Goal: Task Accomplishment & Management: Complete application form

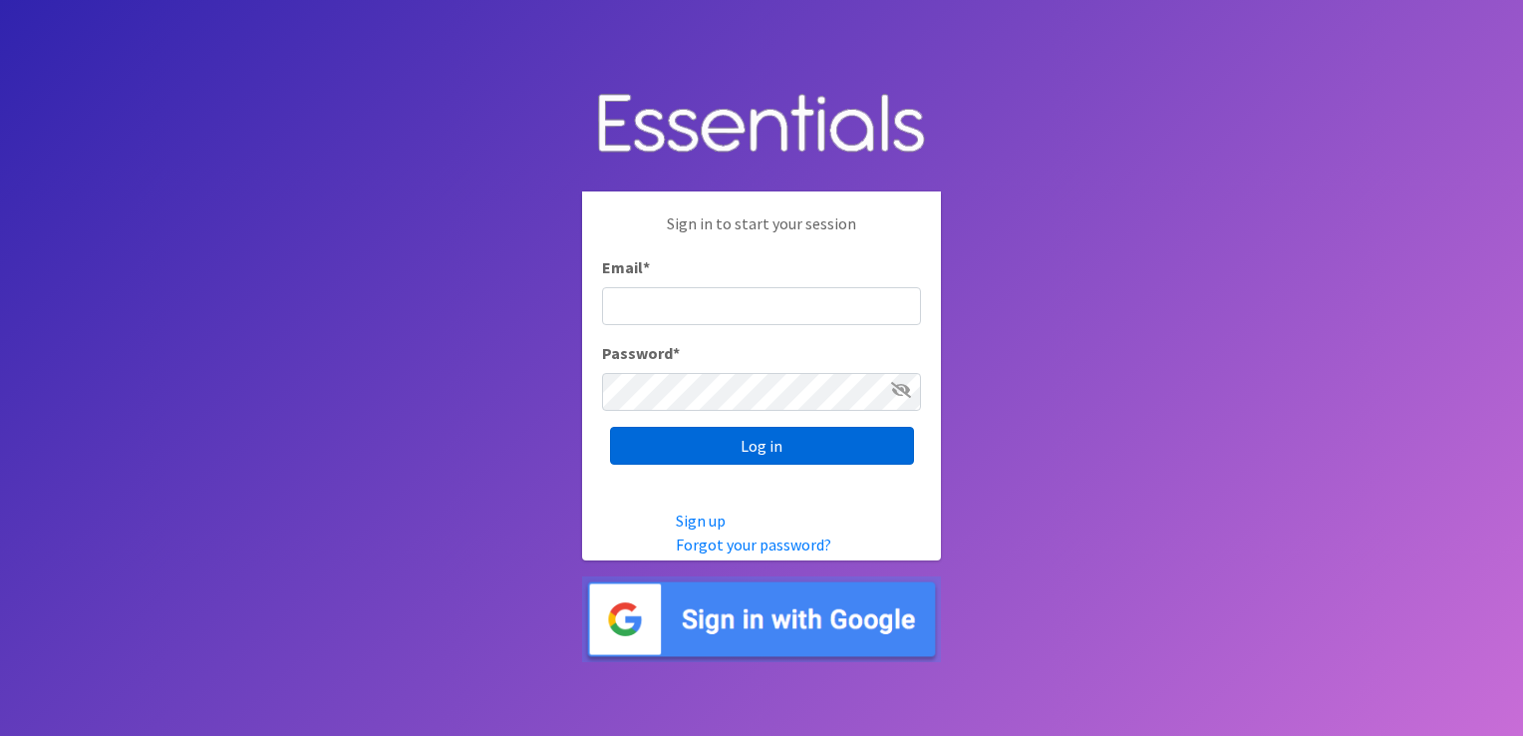
type input "shannon@HeartofOhiodiaperbank.org"
click at [679, 445] on input "Log in" at bounding box center [762, 446] width 304 height 38
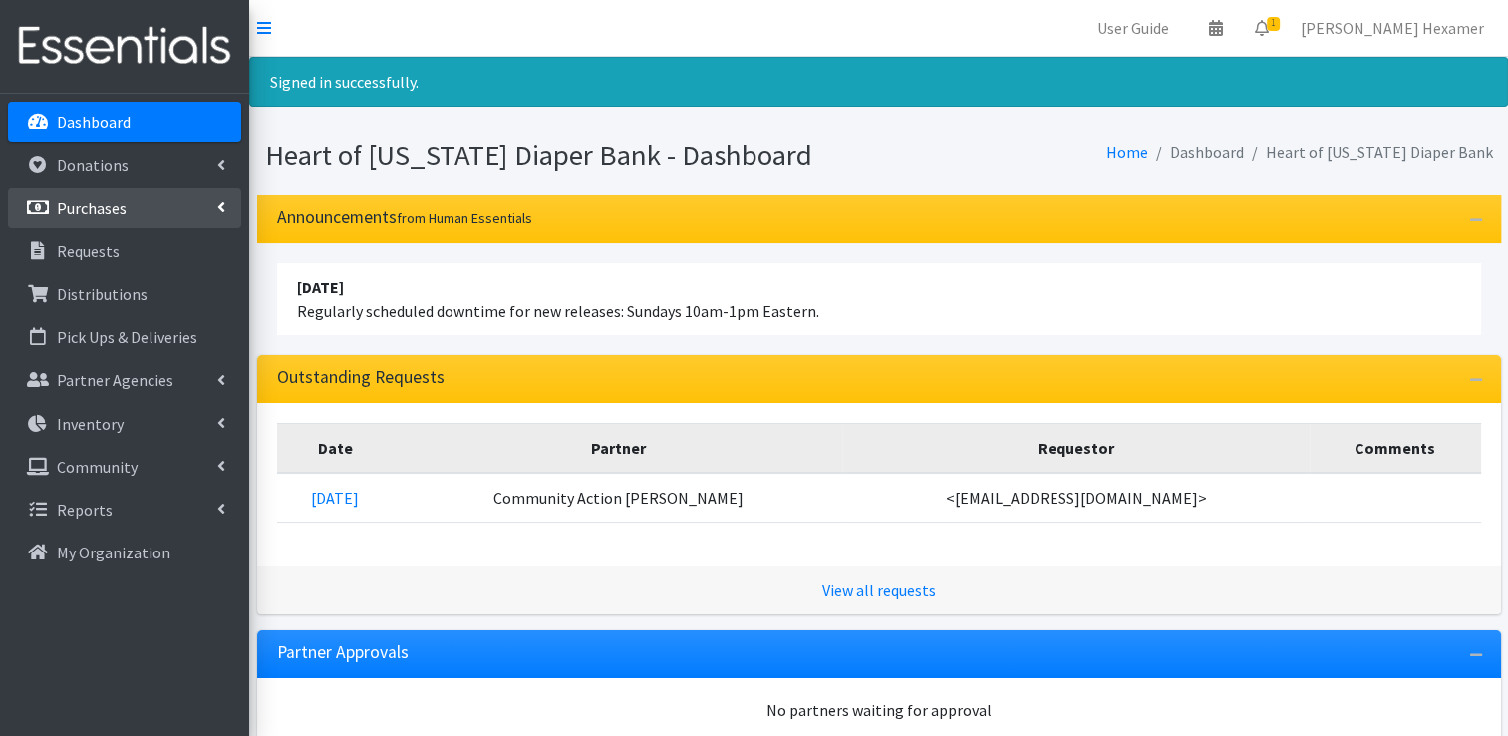
click at [101, 212] on p "Purchases" at bounding box center [92, 208] width 70 height 20
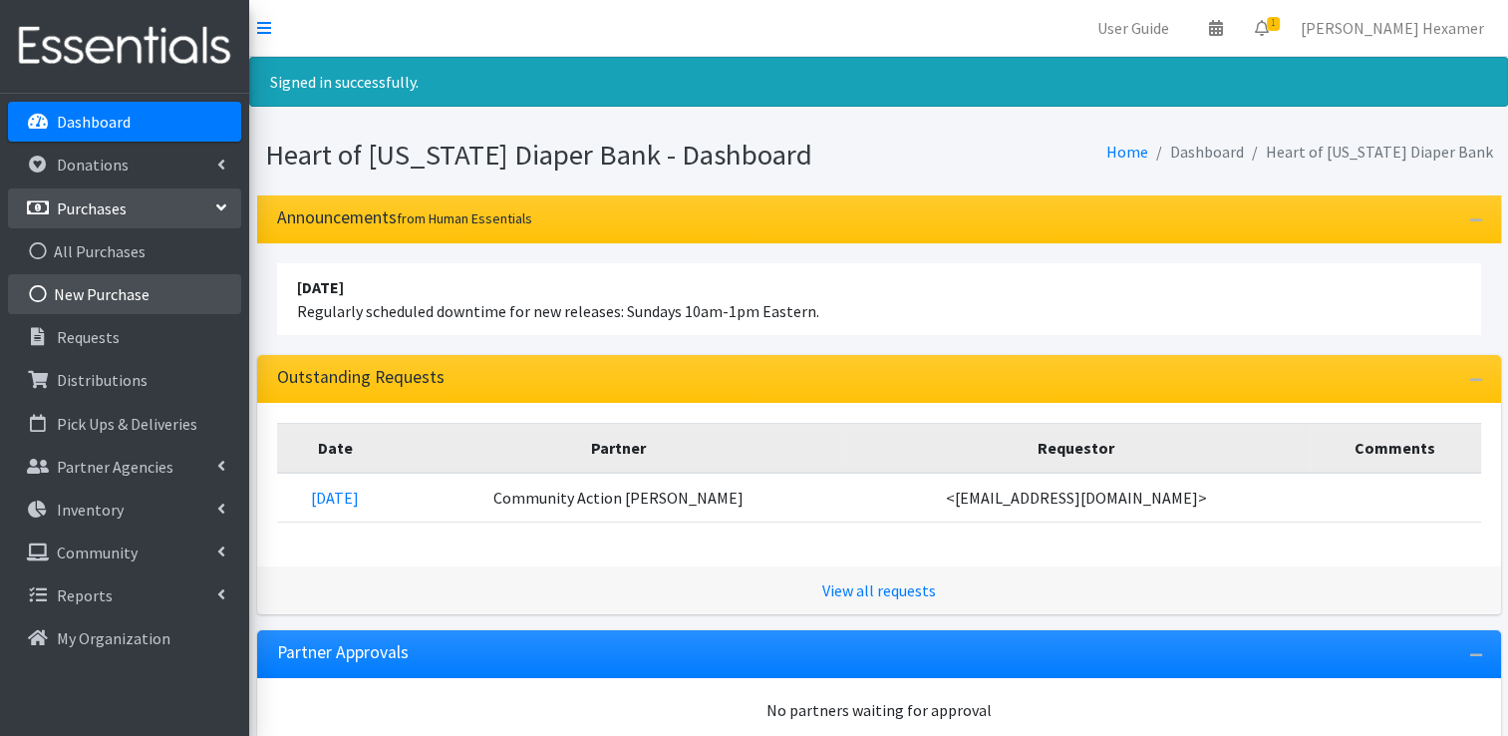
click at [79, 294] on link "New Purchase" at bounding box center [124, 294] width 233 height 40
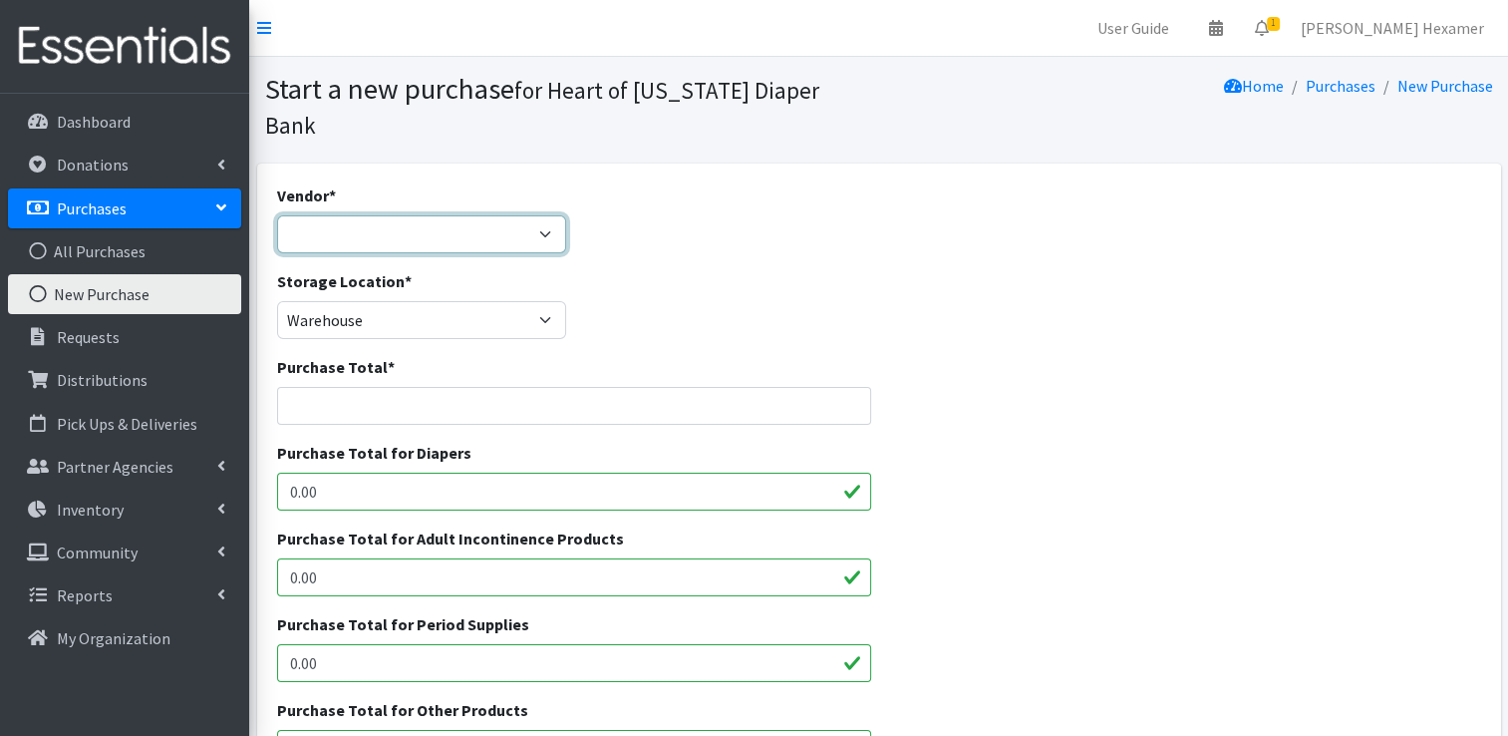
click at [385, 215] on select "Akron-Canton Regional Foodbank Aldi's Amazon Auggies / NDBN Huggies / National …" at bounding box center [422, 234] width 290 height 38
select select "1"
click at [277, 215] on select "Akron-Canton Regional Foodbank Aldi's Amazon Auggies / NDBN Huggies / National …" at bounding box center [422, 234] width 290 height 38
click at [372, 387] on input "Purchase Total *" at bounding box center [574, 406] width 595 height 38
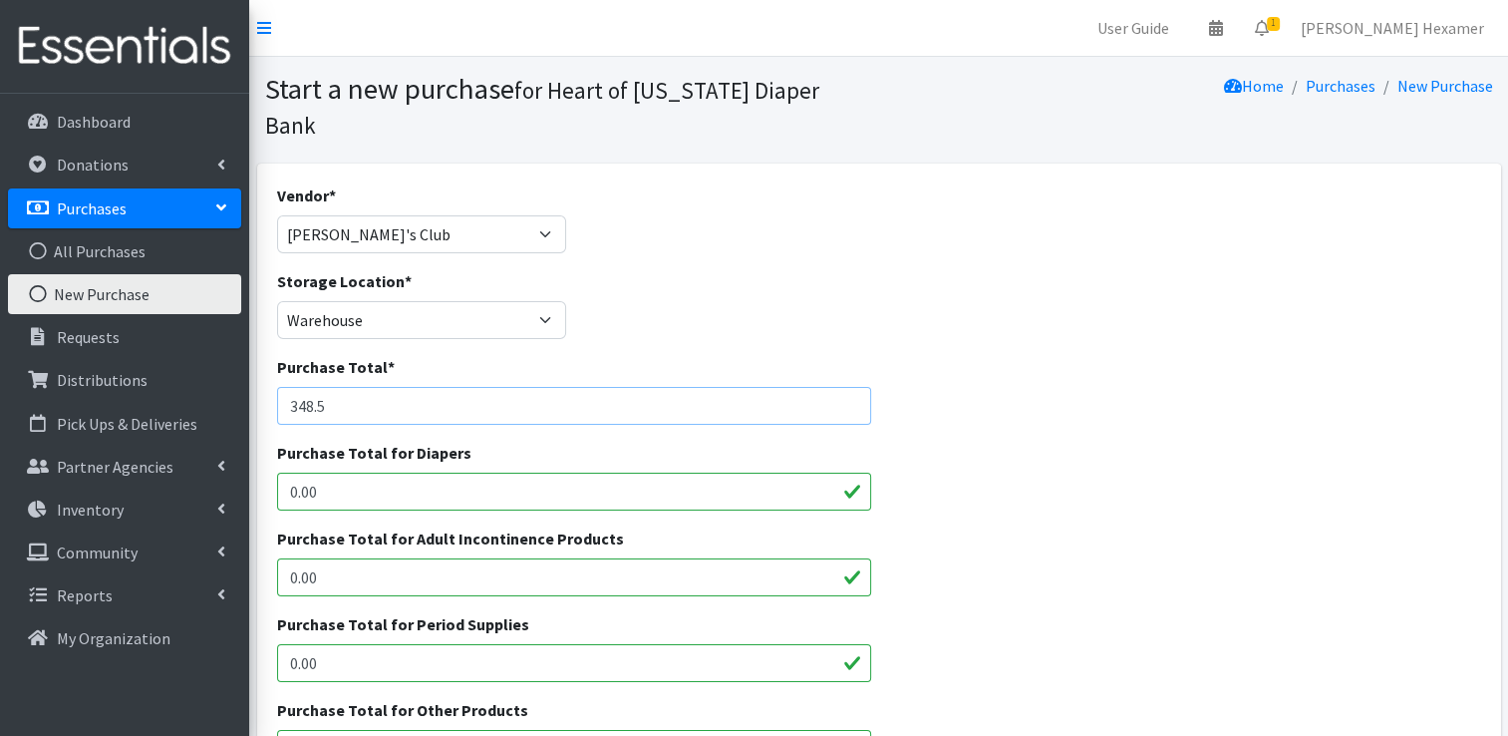
type input "348.5"
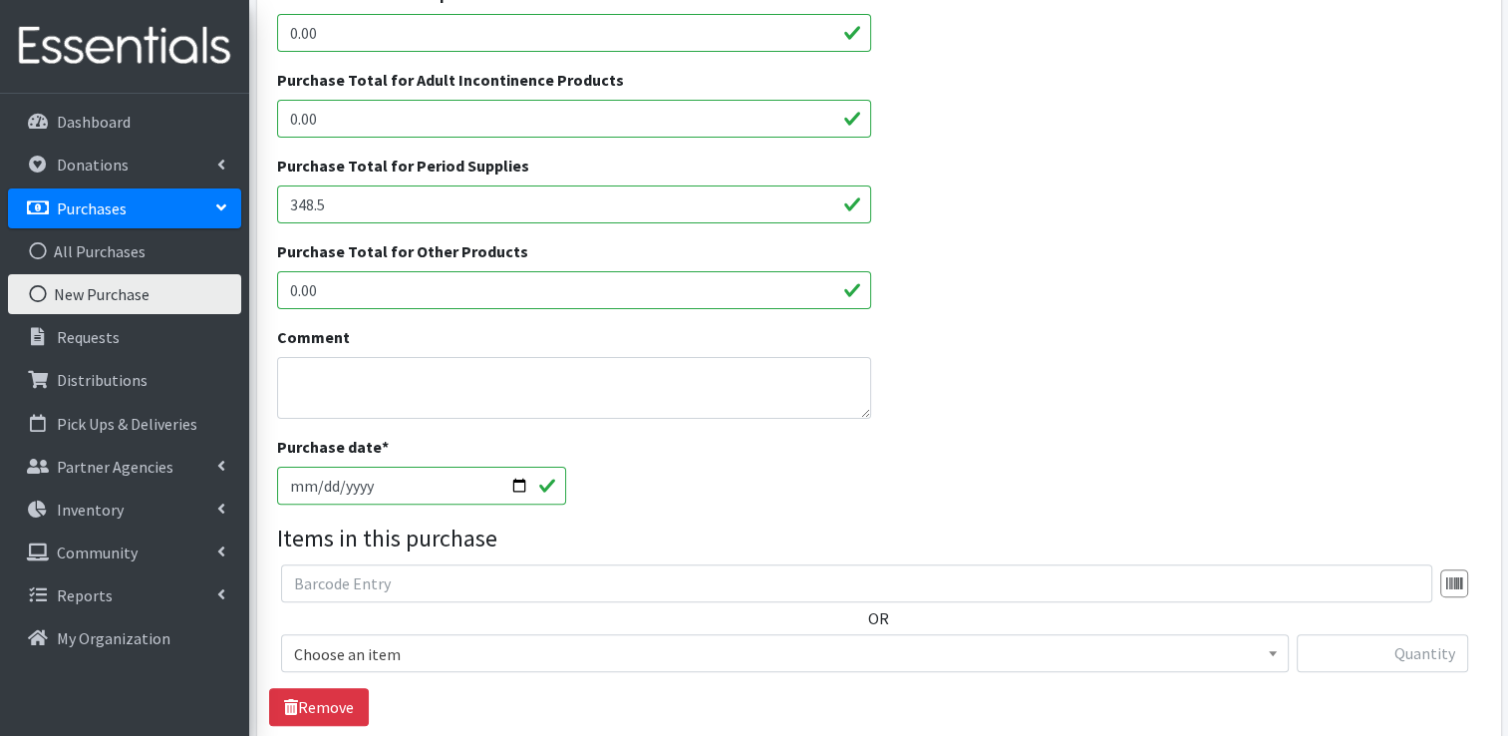
scroll to position [459, 0]
click at [321, 467] on input "[DATE]" at bounding box center [422, 486] width 290 height 38
type input "[DATE]"
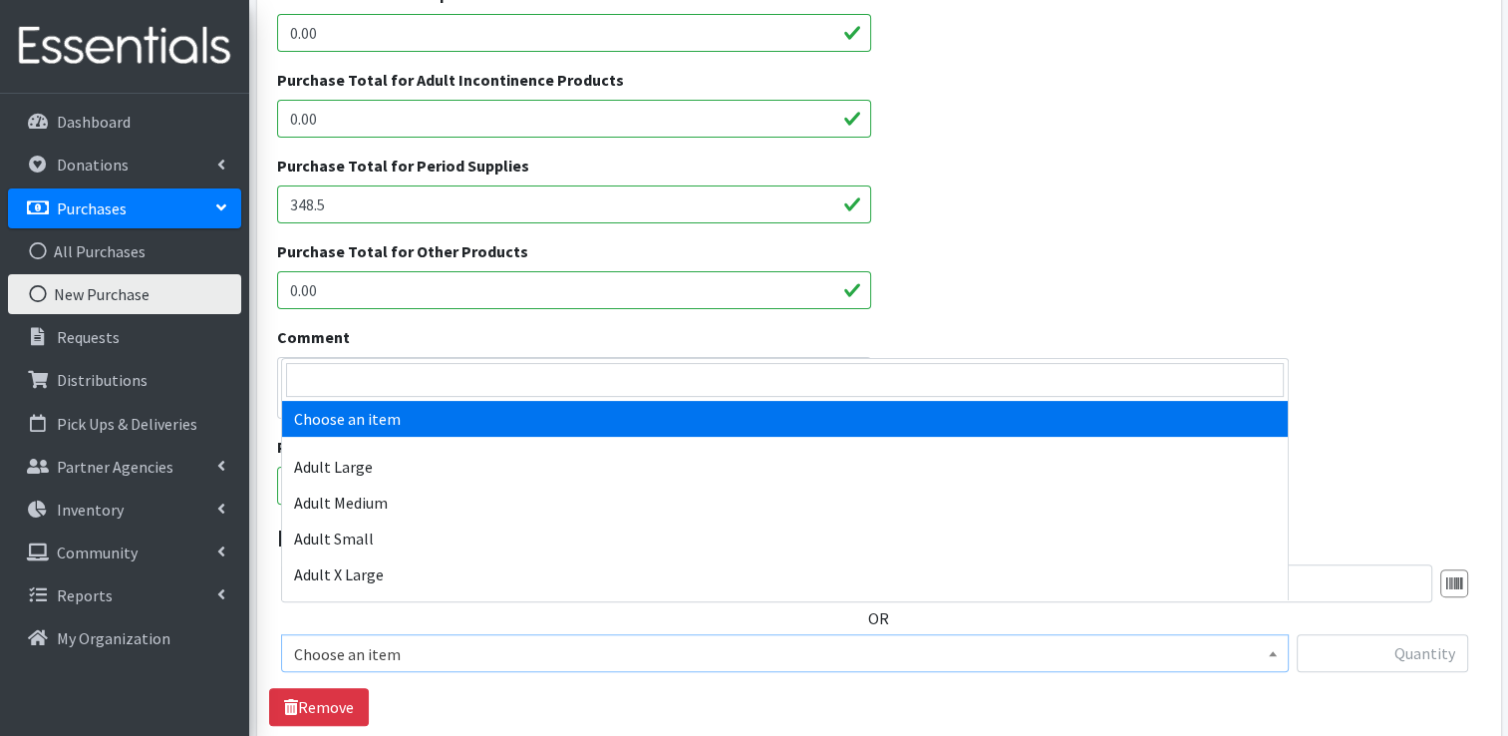
click at [575, 640] on span "Choose an item" at bounding box center [785, 654] width 982 height 28
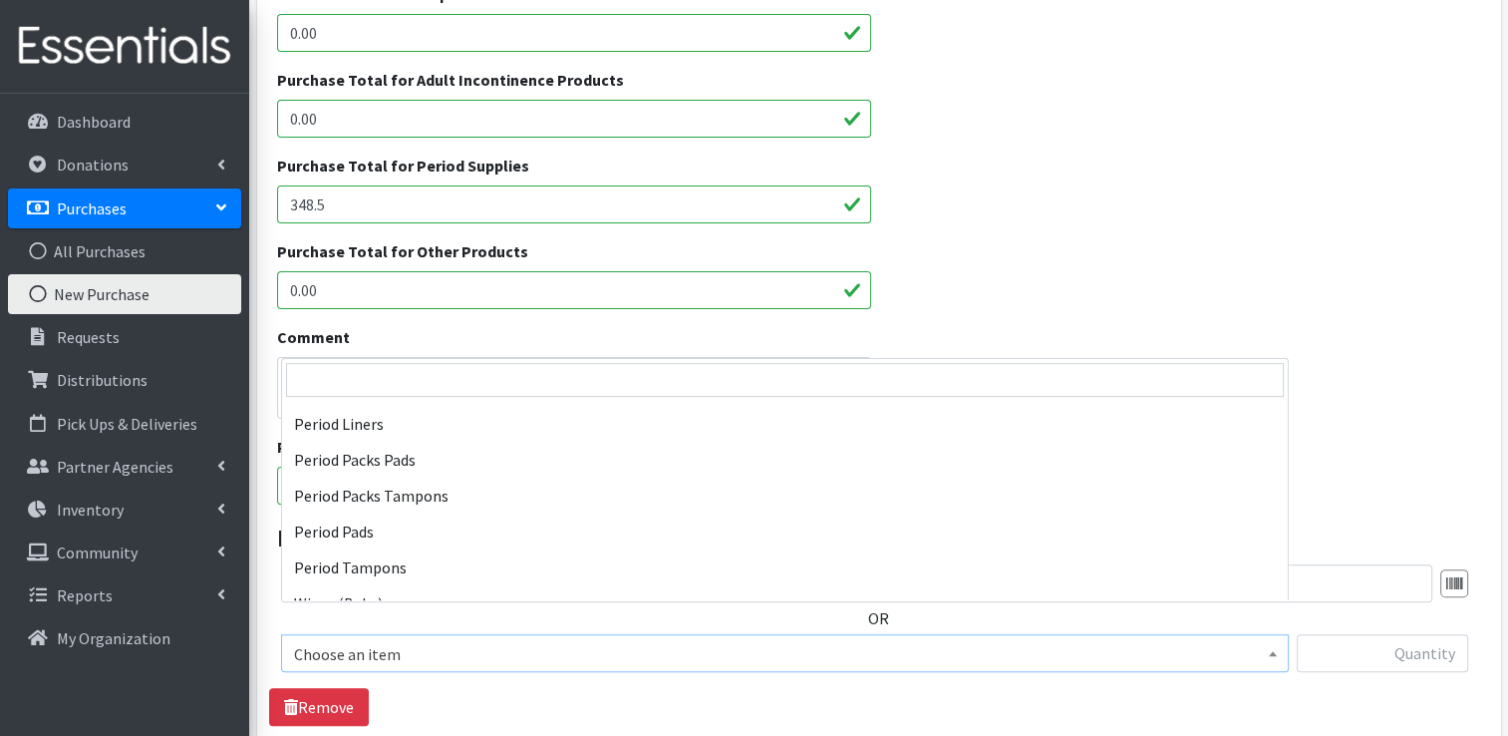
scroll to position [925, 0]
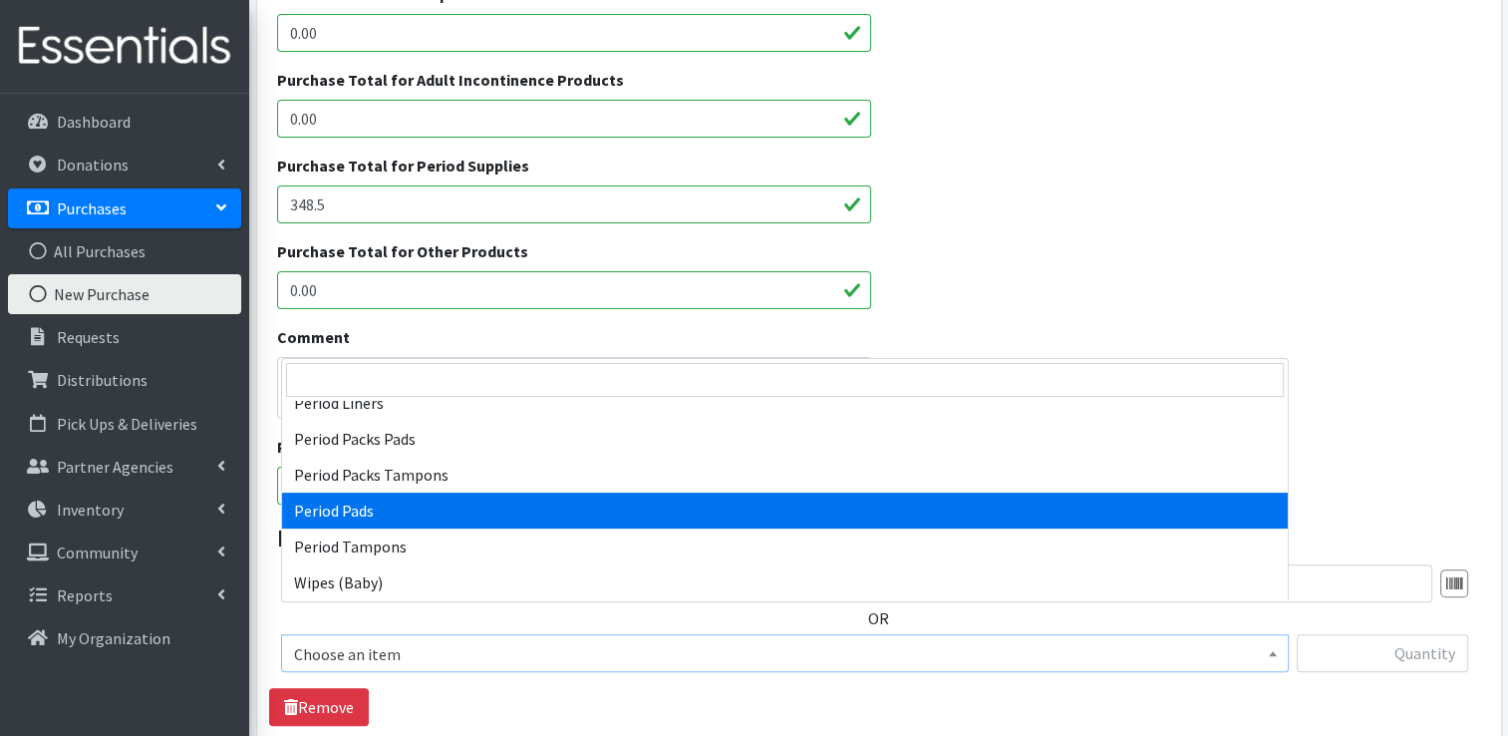
select select "12634"
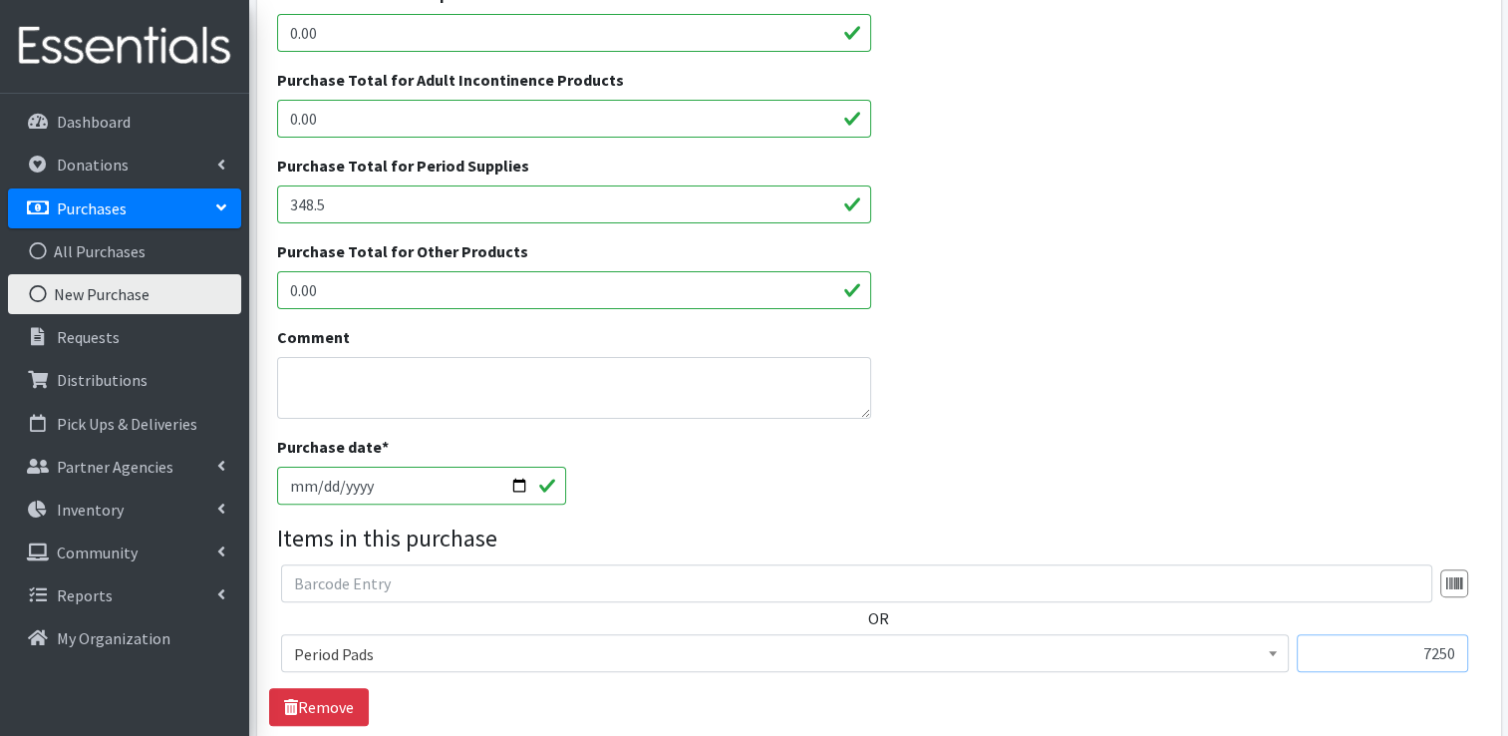
scroll to position [692, 0]
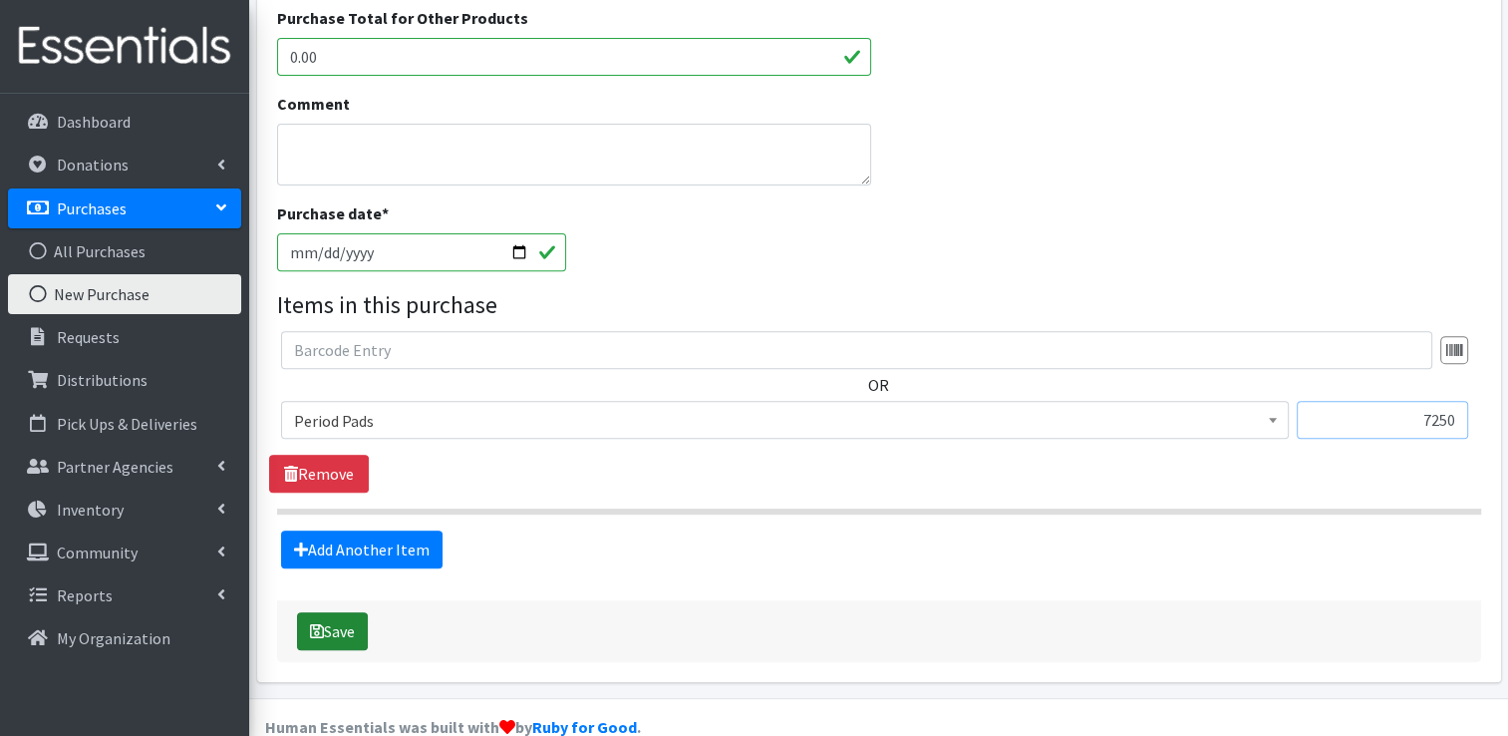
type input "7250"
click at [350, 612] on button "Save" at bounding box center [332, 631] width 71 height 38
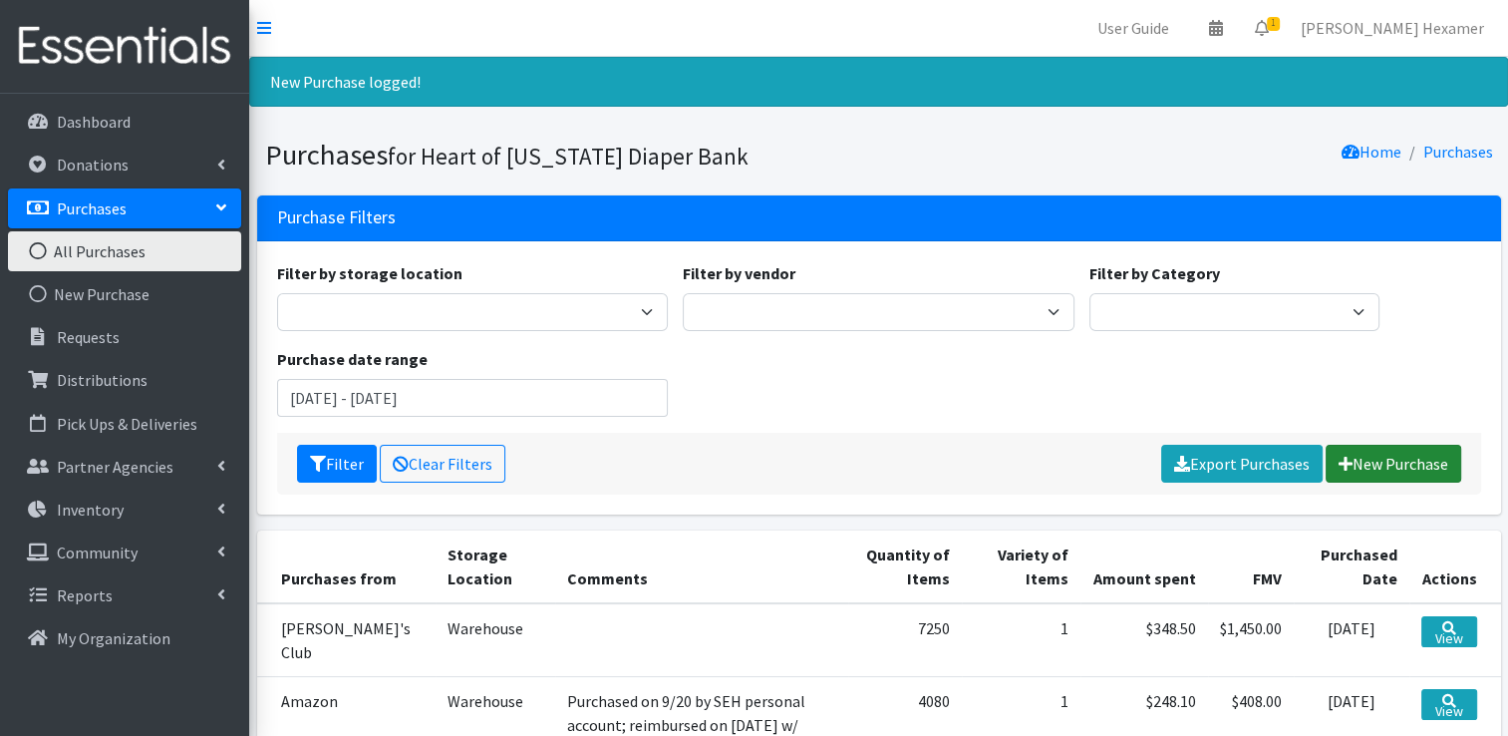
click at [1387, 469] on link "New Purchase" at bounding box center [1394, 464] width 136 height 38
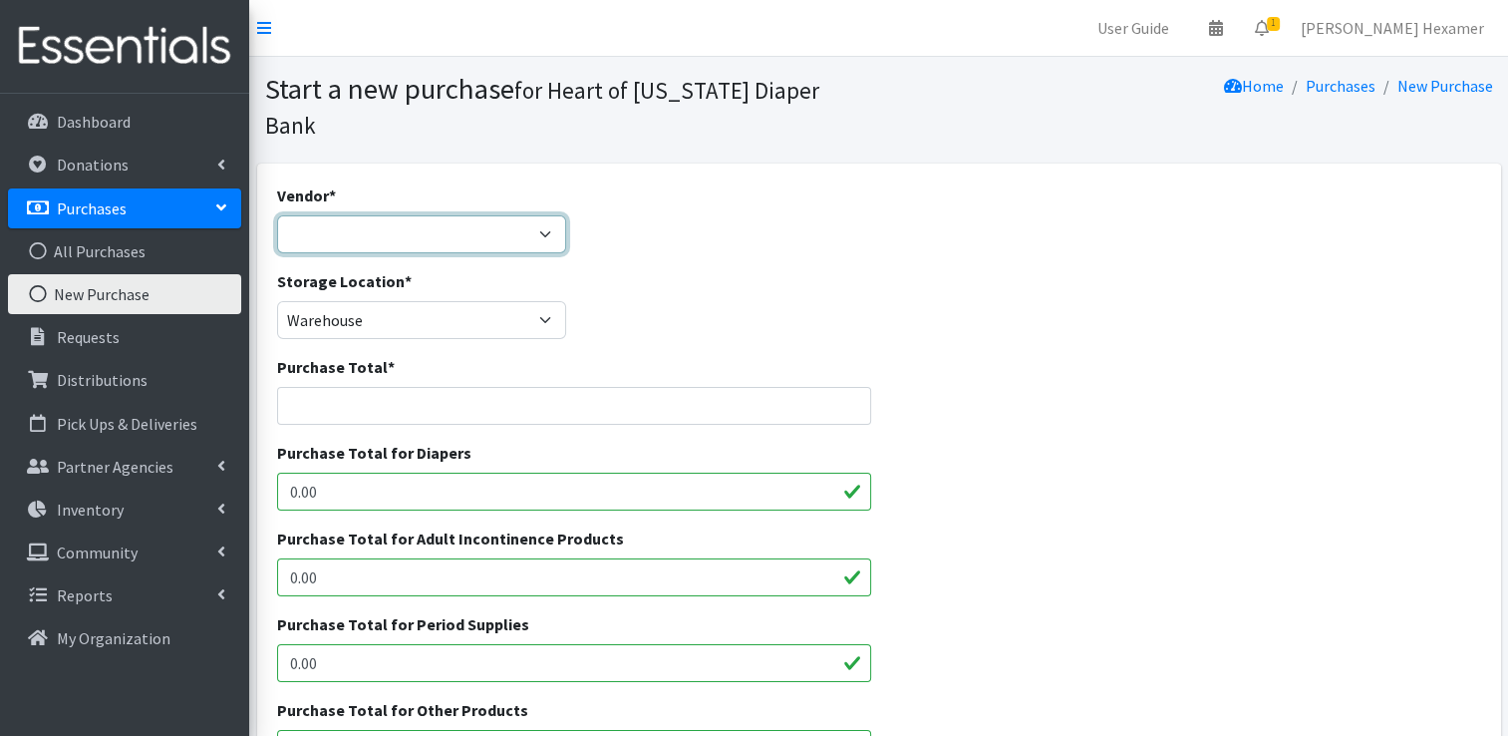
click at [526, 215] on select "Akron-Canton Regional Foodbank Aldi's Amazon Auggies / NDBN Huggies / National …" at bounding box center [422, 234] width 290 height 38
select select "1"
click at [277, 215] on select "Akron-Canton Regional Foodbank Aldi's Amazon Auggies / NDBN Huggies / National …" at bounding box center [422, 234] width 290 height 38
click at [364, 387] on input "Purchase Total *" at bounding box center [574, 406] width 595 height 38
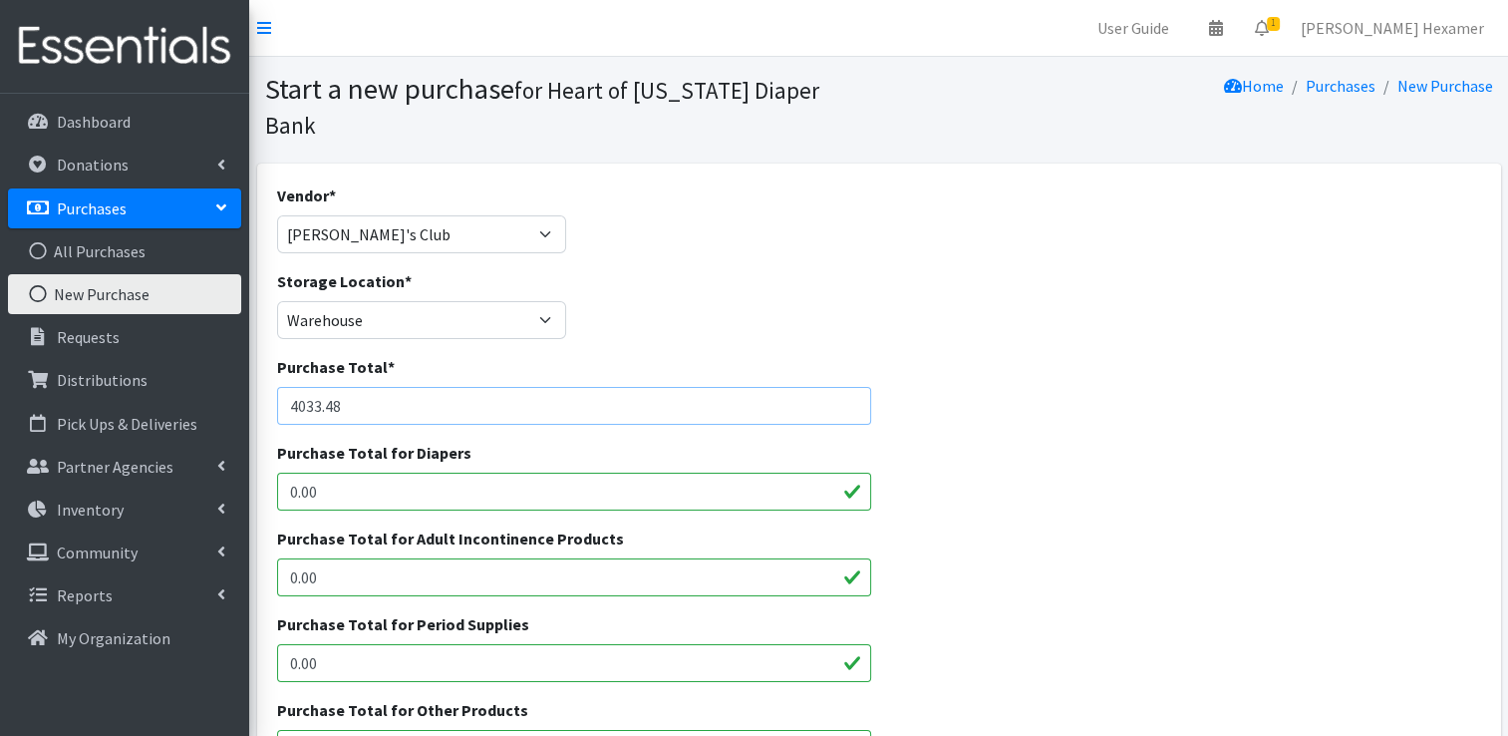
type input "4033.48"
type input "2398.8"
type input "1634.68"
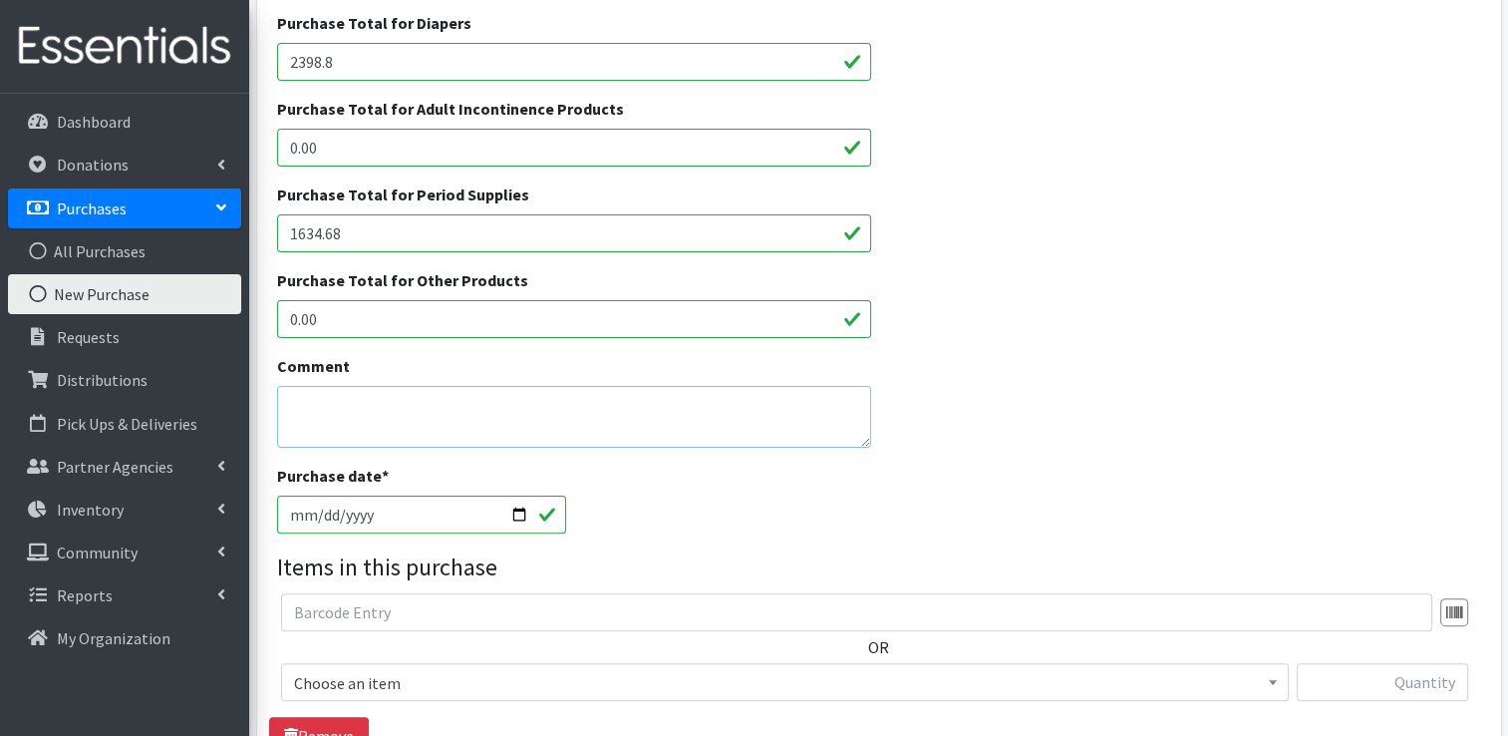
scroll to position [432, 0]
click at [320, 493] on input "2025-10-08" at bounding box center [422, 512] width 290 height 38
type input "[DATE]"
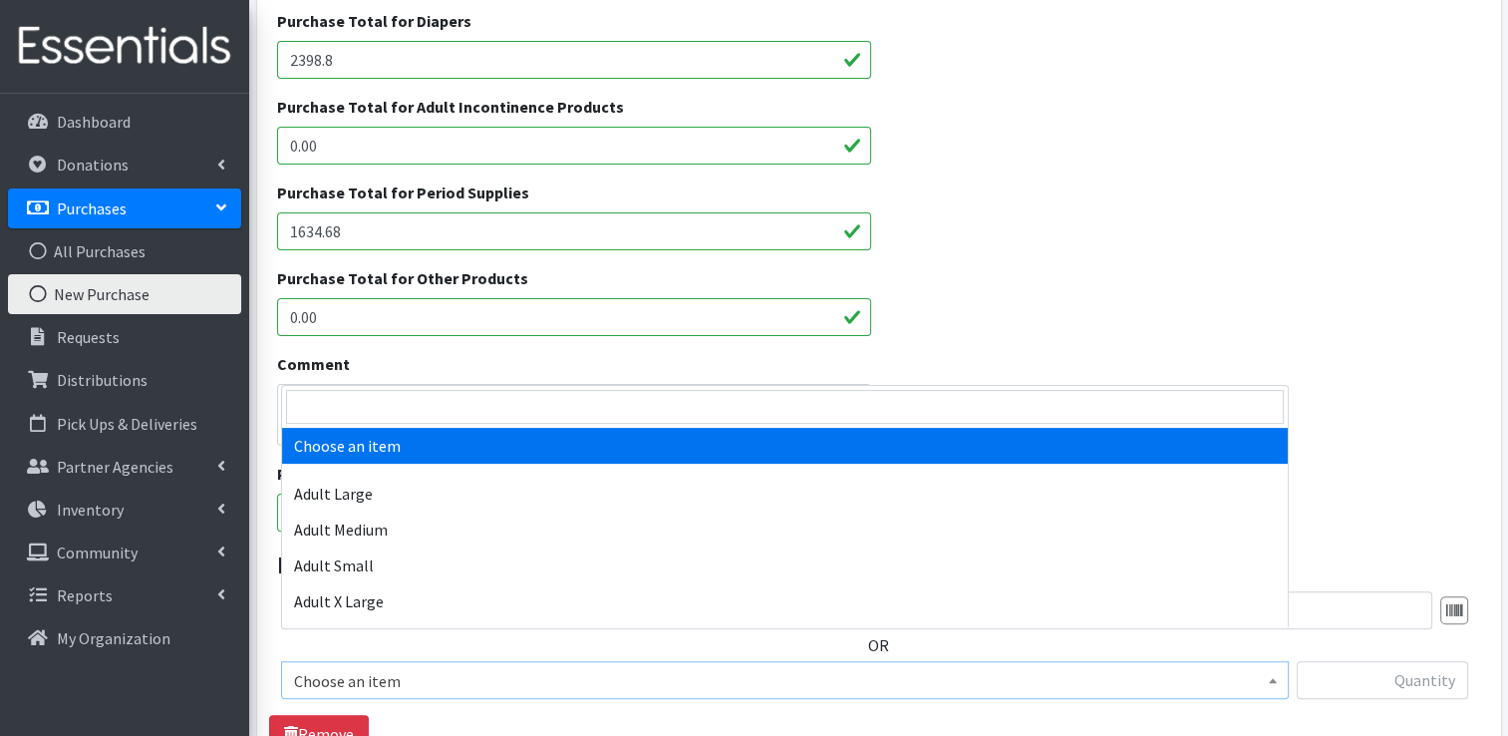
click at [327, 667] on span "Choose an item" at bounding box center [785, 681] width 982 height 28
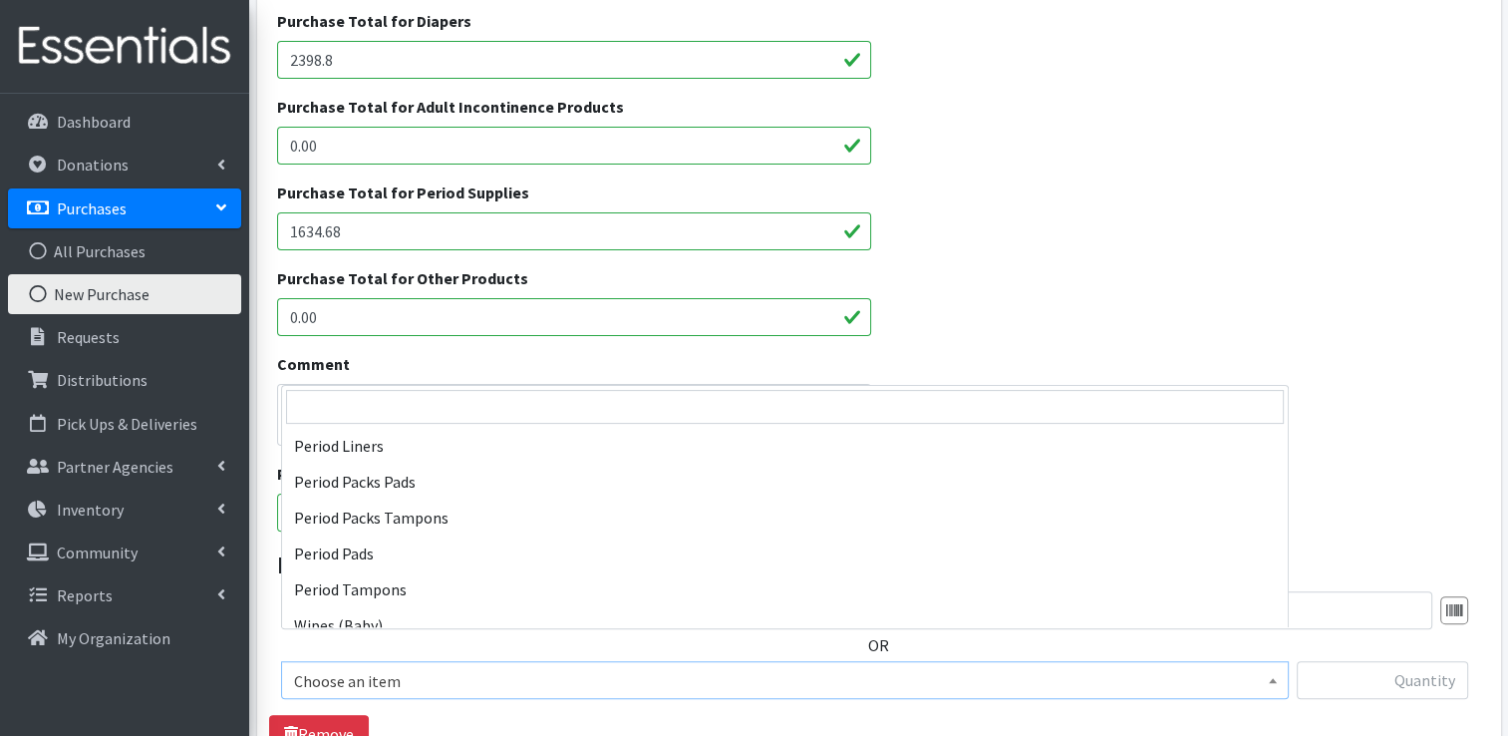
scroll to position [925, 0]
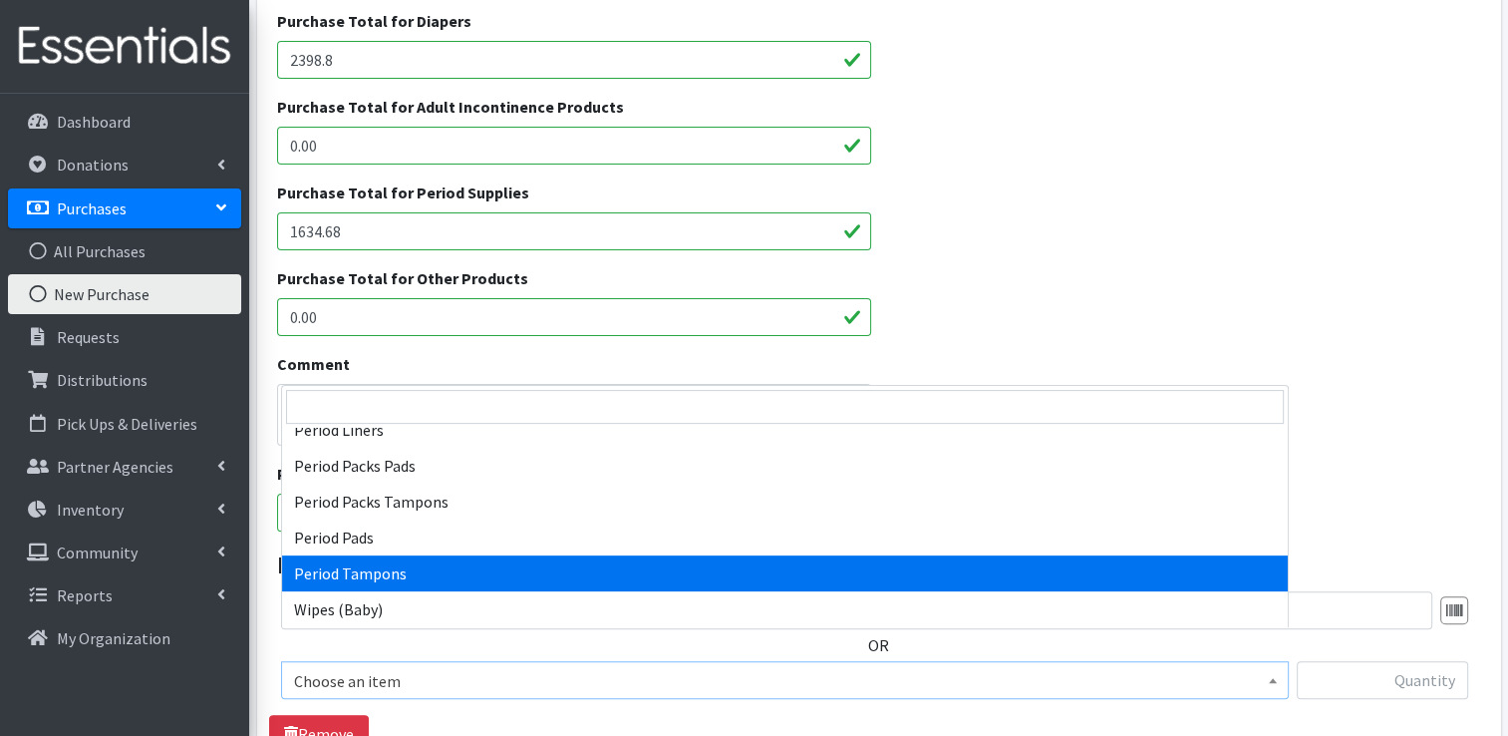
select select "12633"
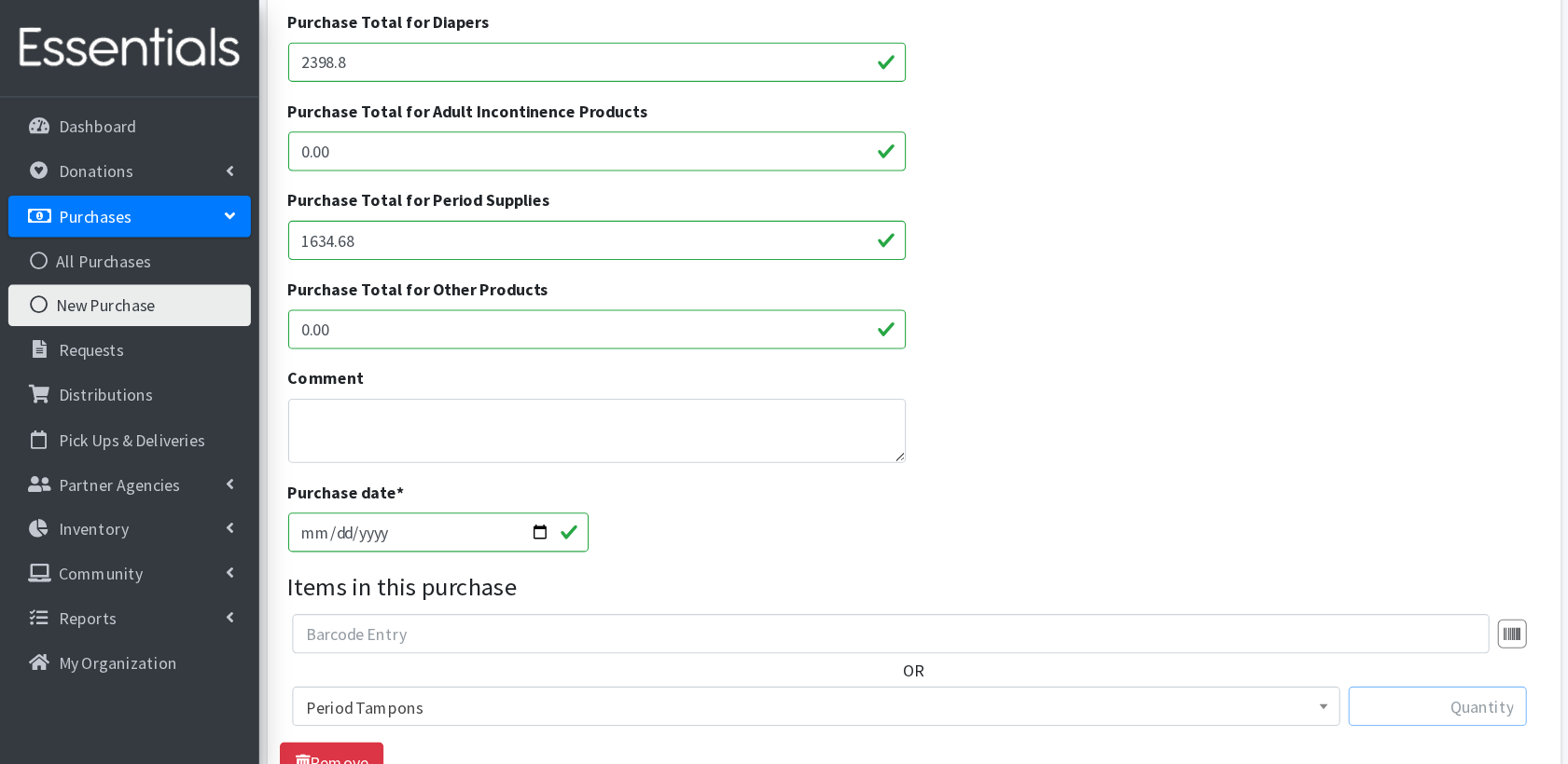
scroll to position [404, 0]
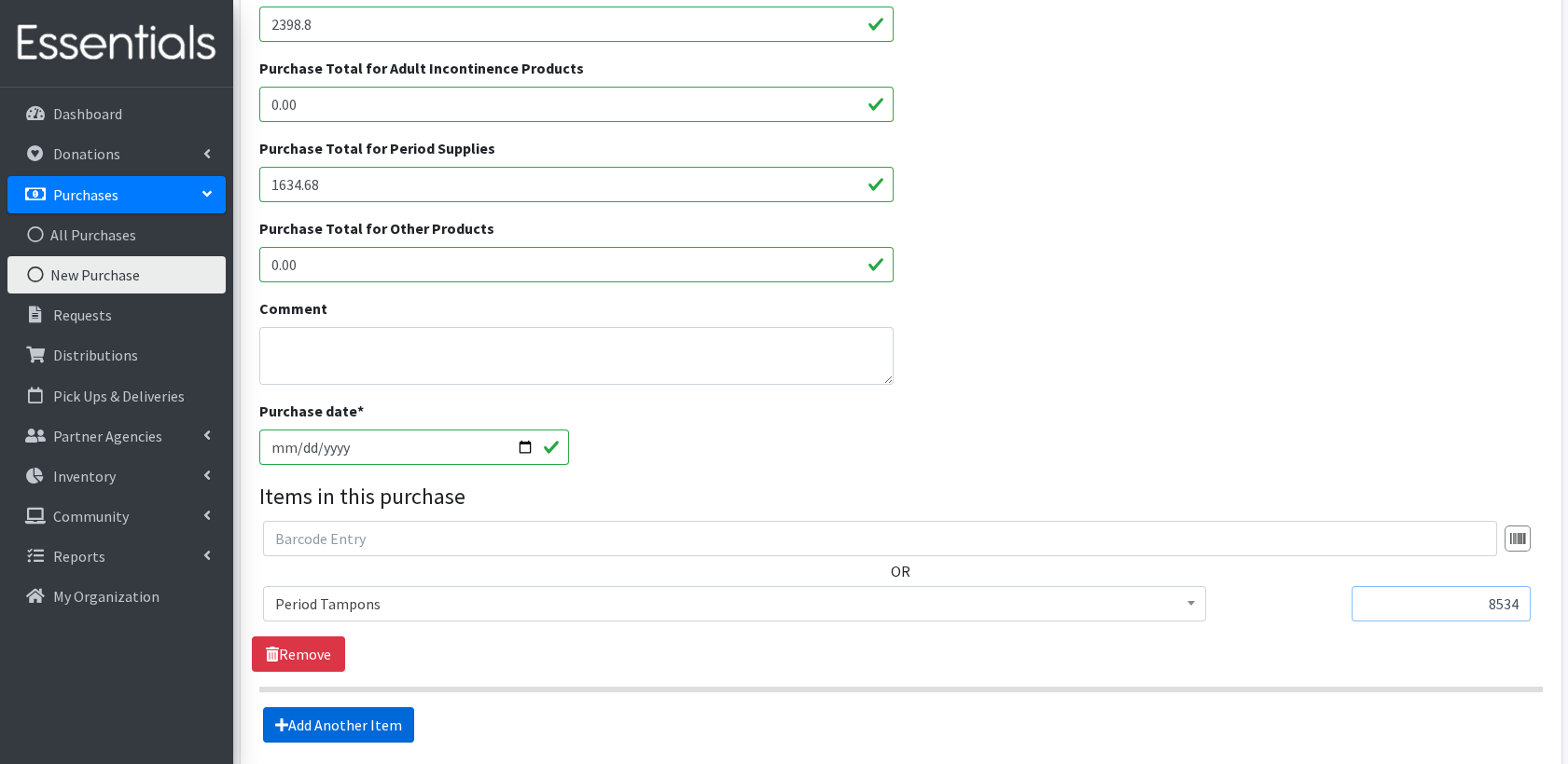
type input "8534"
click at [310, 687] on link "Add Another Item" at bounding box center [338, 726] width 151 height 36
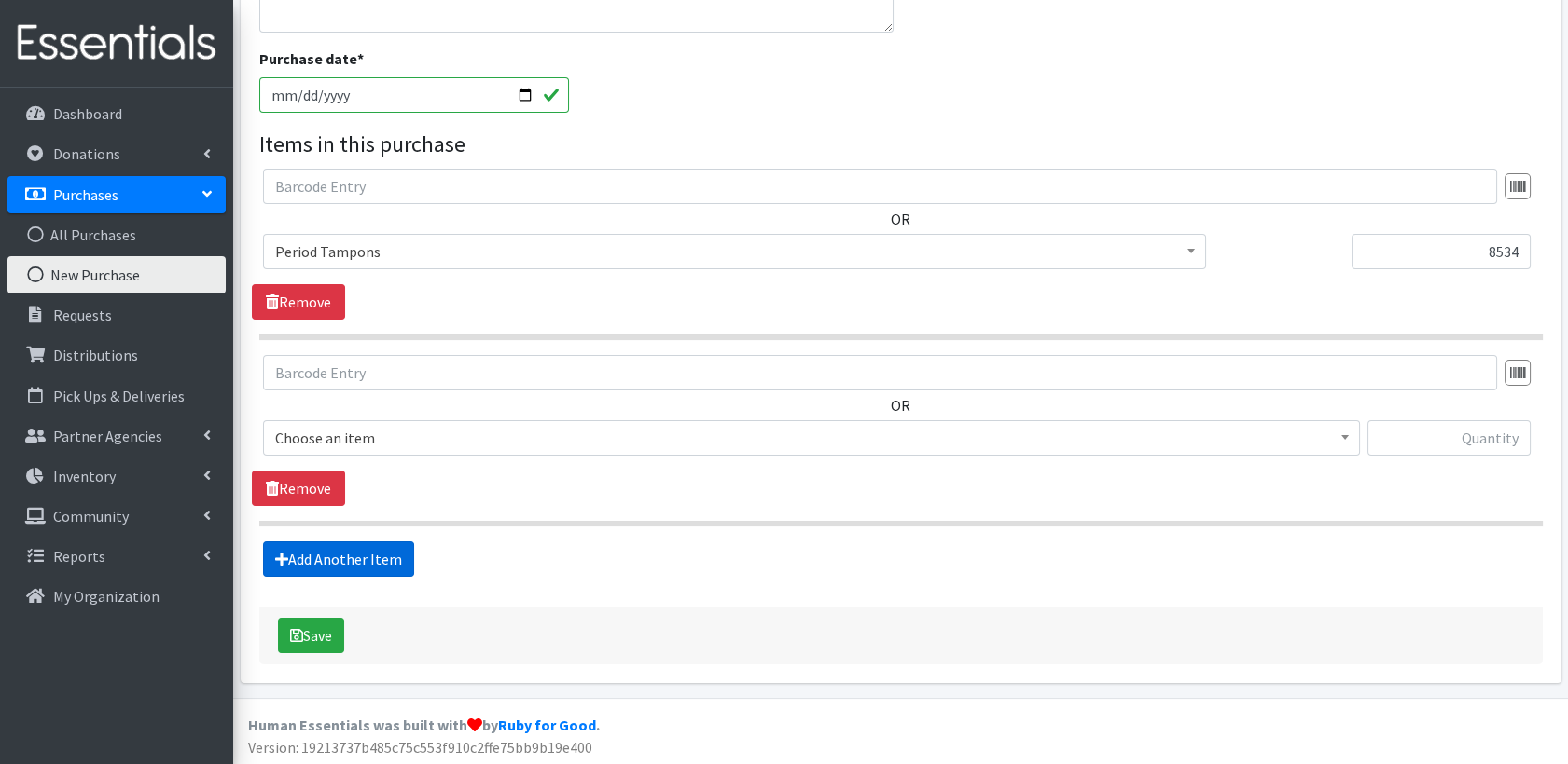
scroll to position [757, 0]
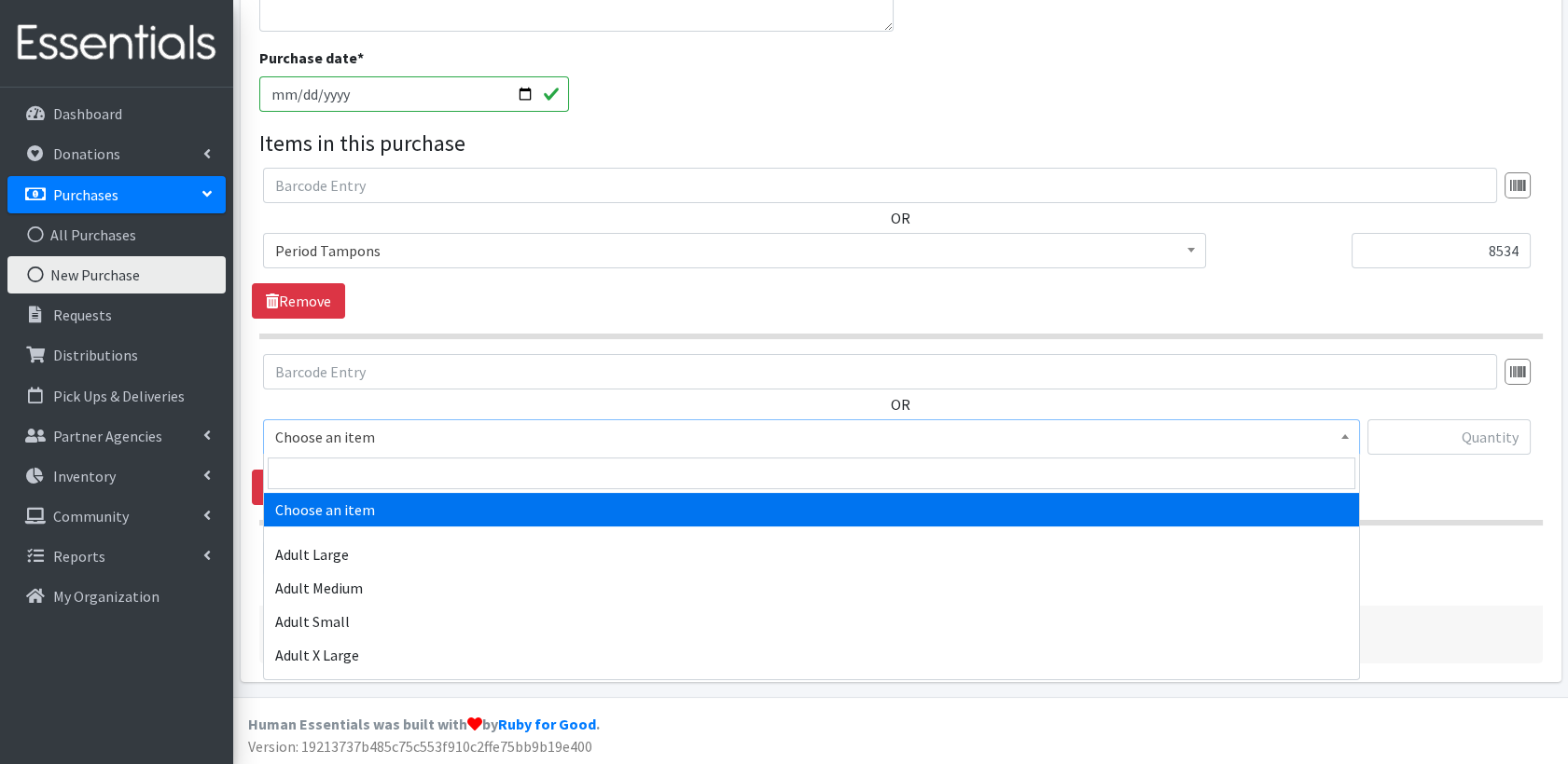
click at [451, 440] on span "Choose an item" at bounding box center [811, 438] width 1072 height 26
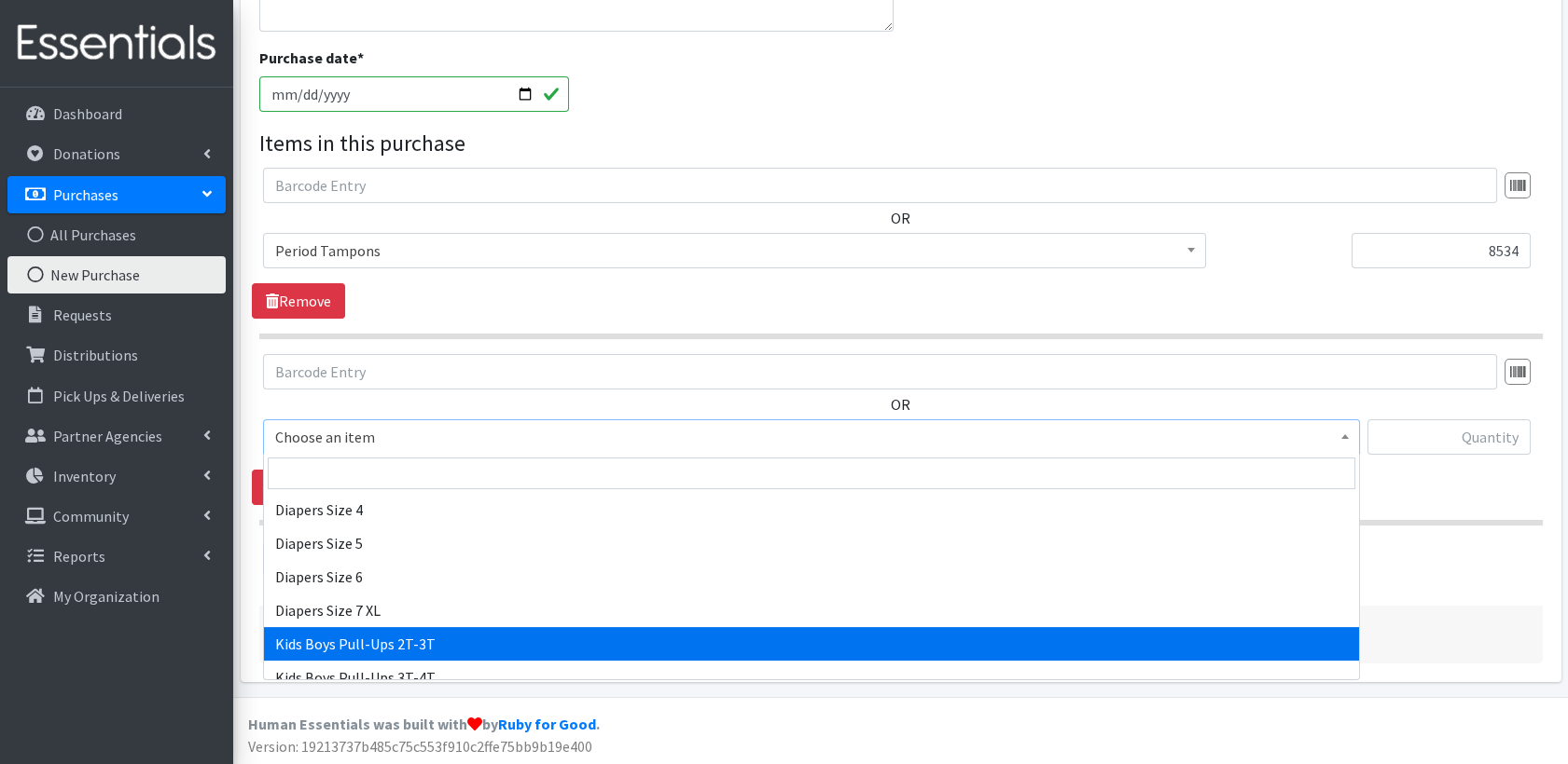
scroll to position [445, 0]
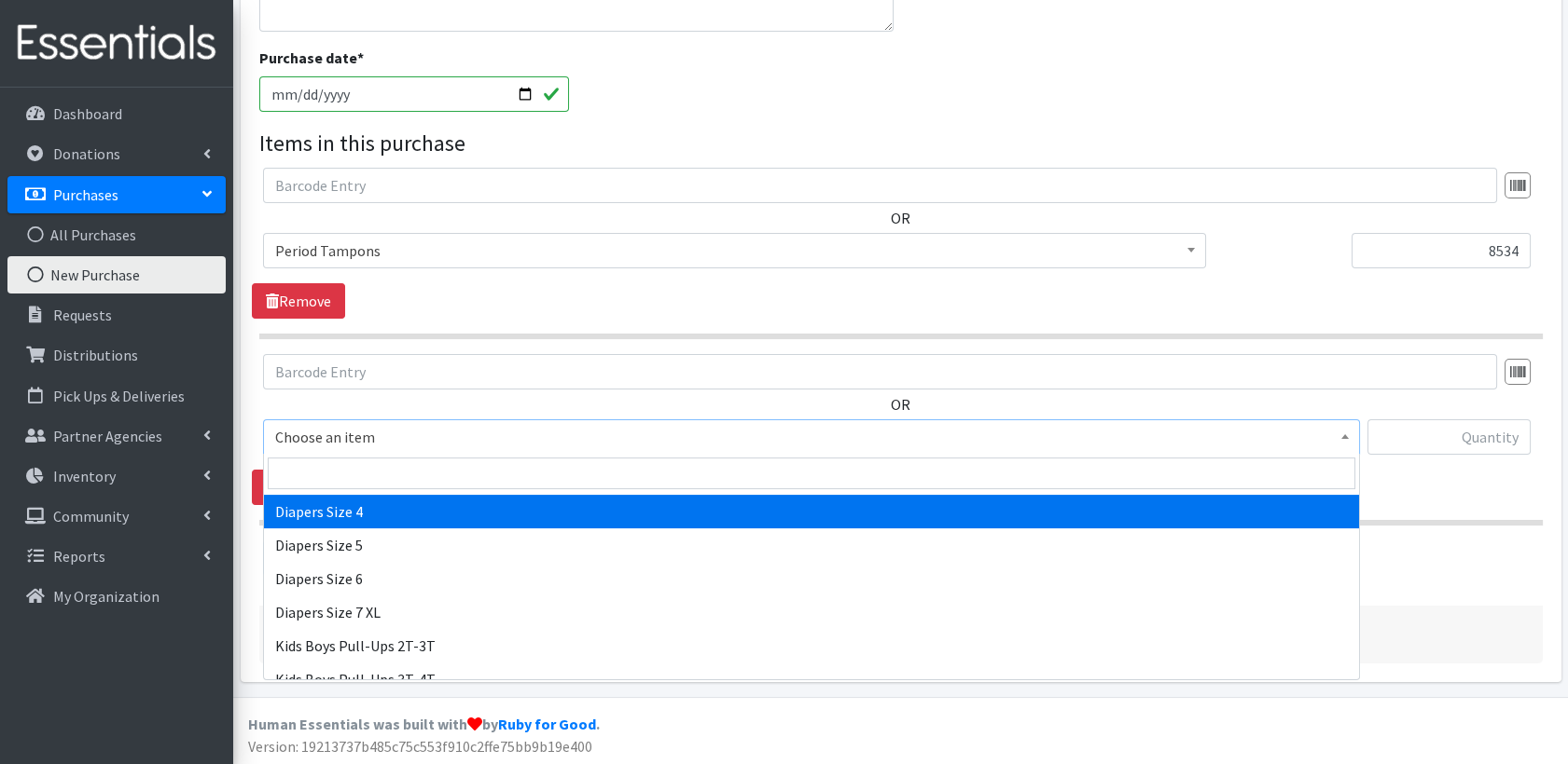
select select "414"
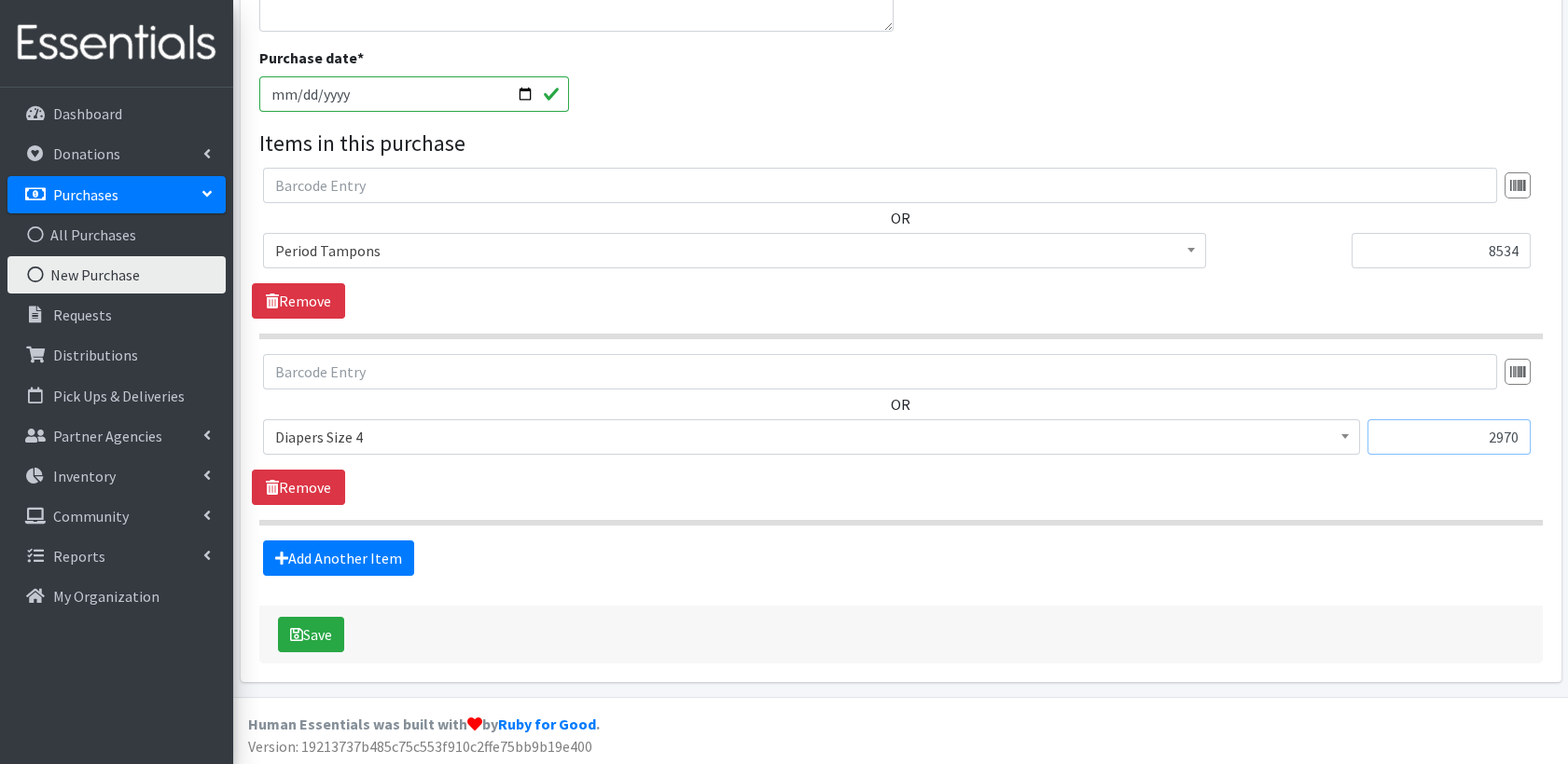
type input "2970"
click at [365, 549] on link "Add Another Item" at bounding box center [338, 558] width 151 height 36
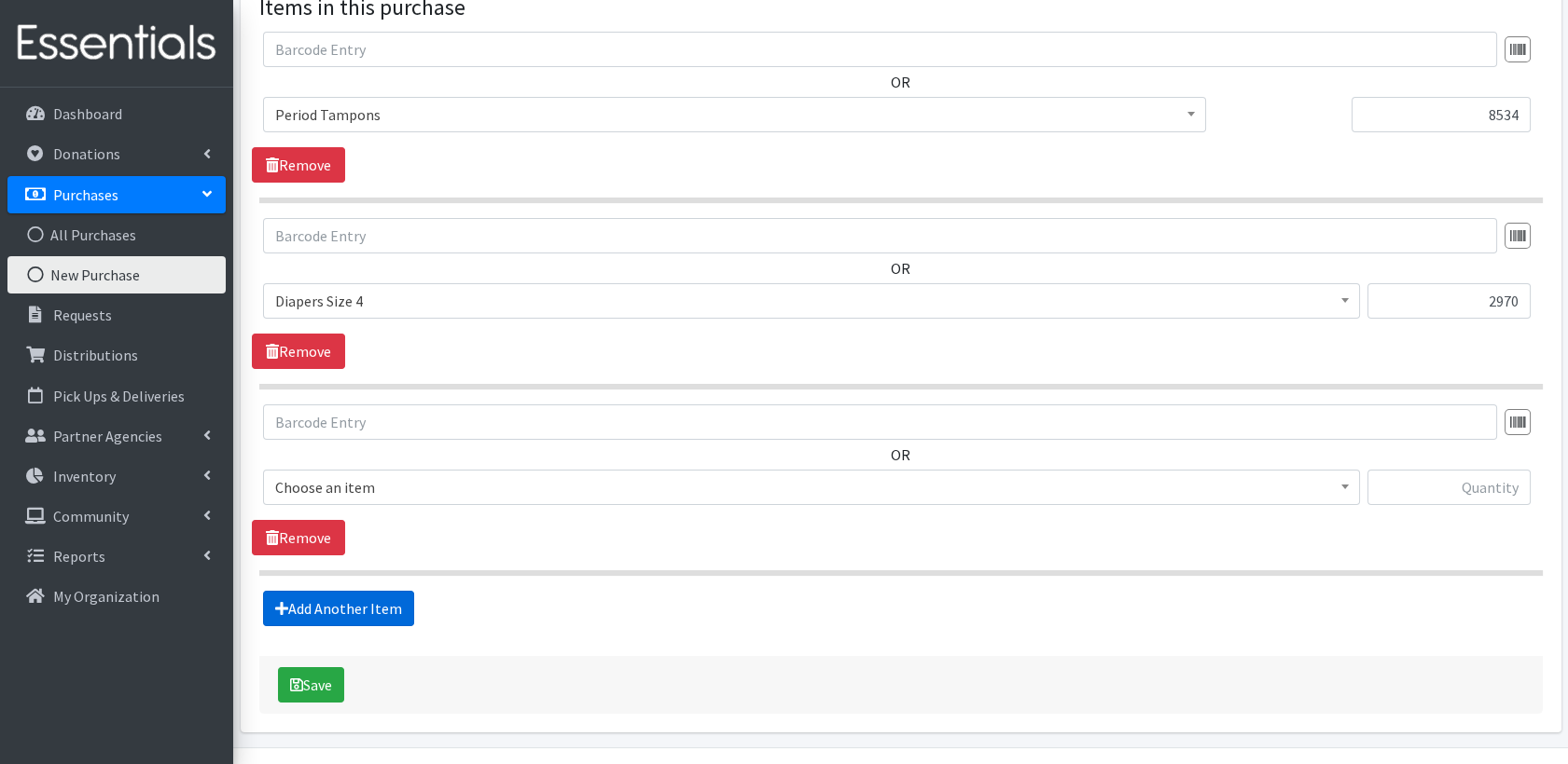
scroll to position [944, 0]
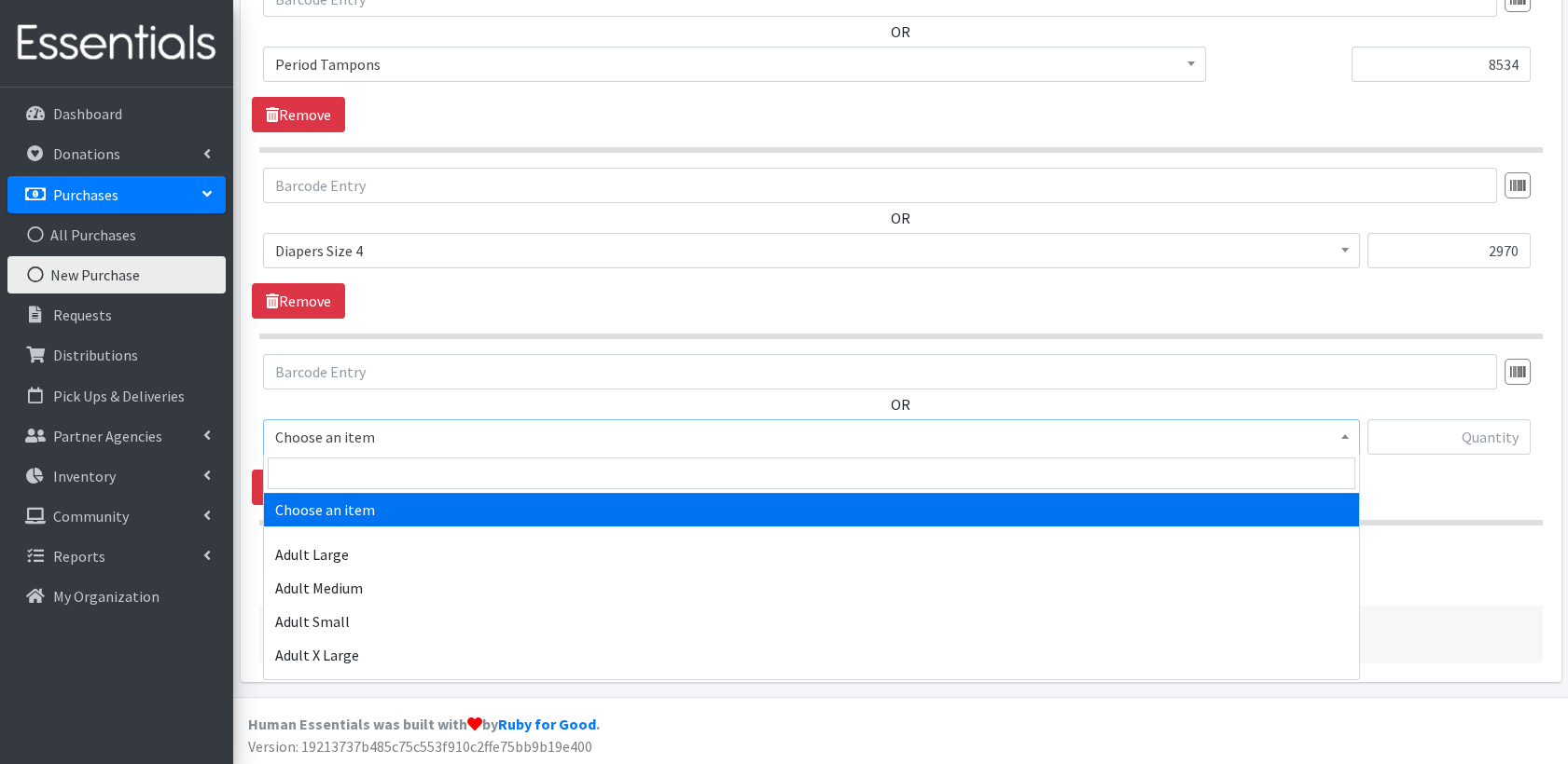
click at [413, 440] on span "Choose an item" at bounding box center [811, 438] width 1072 height 26
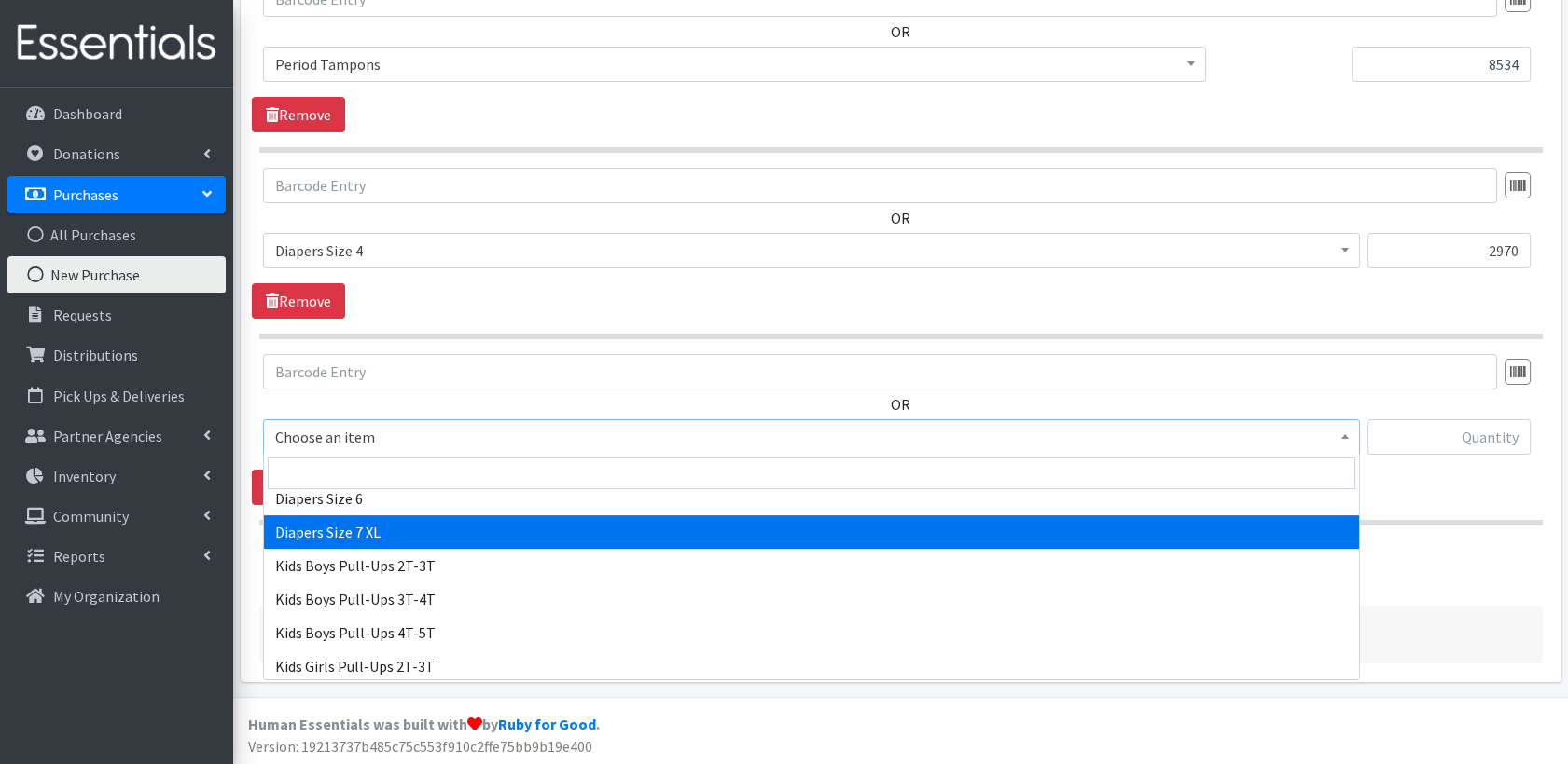
scroll to position [532, 0]
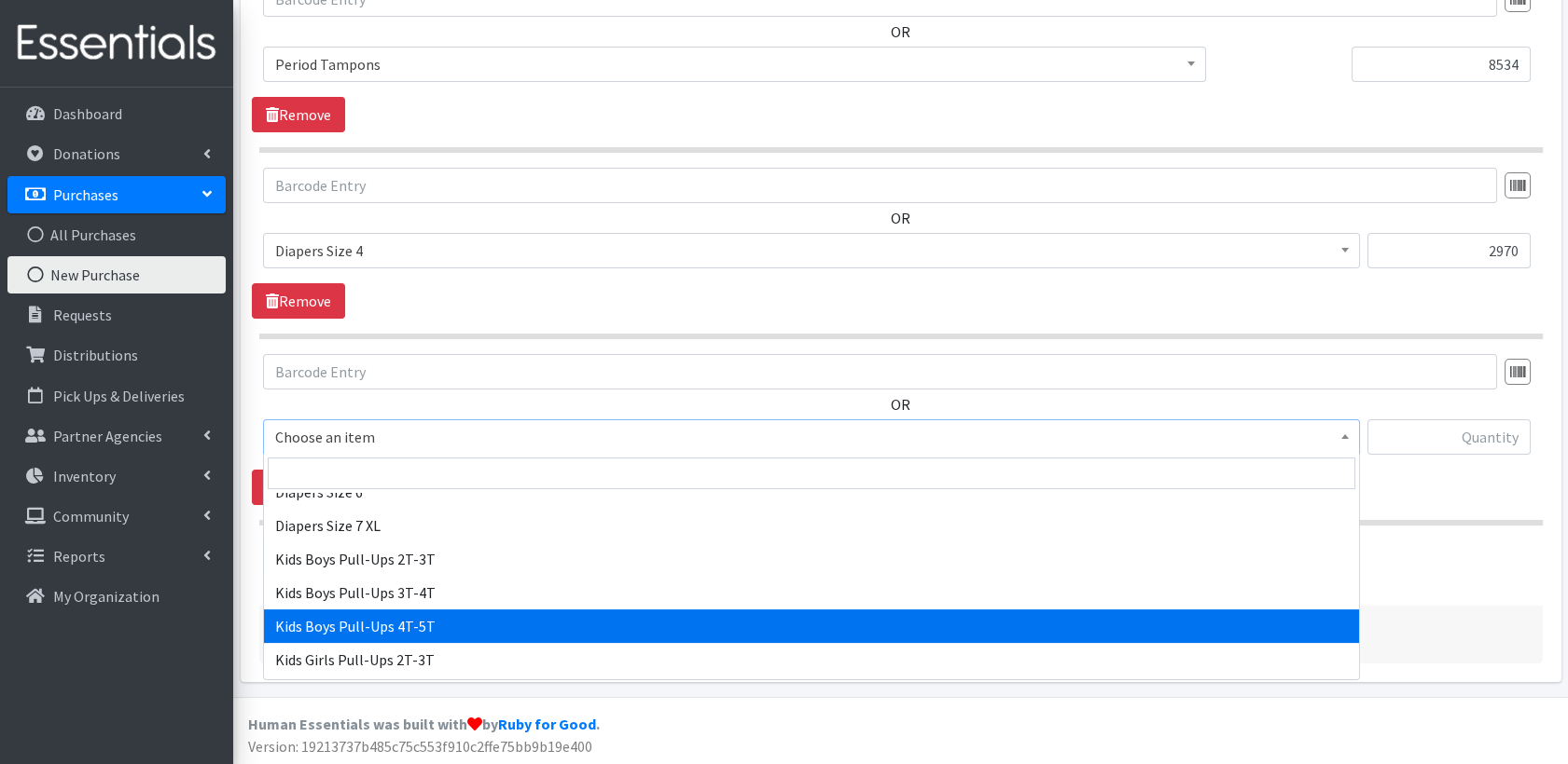
select select "2929"
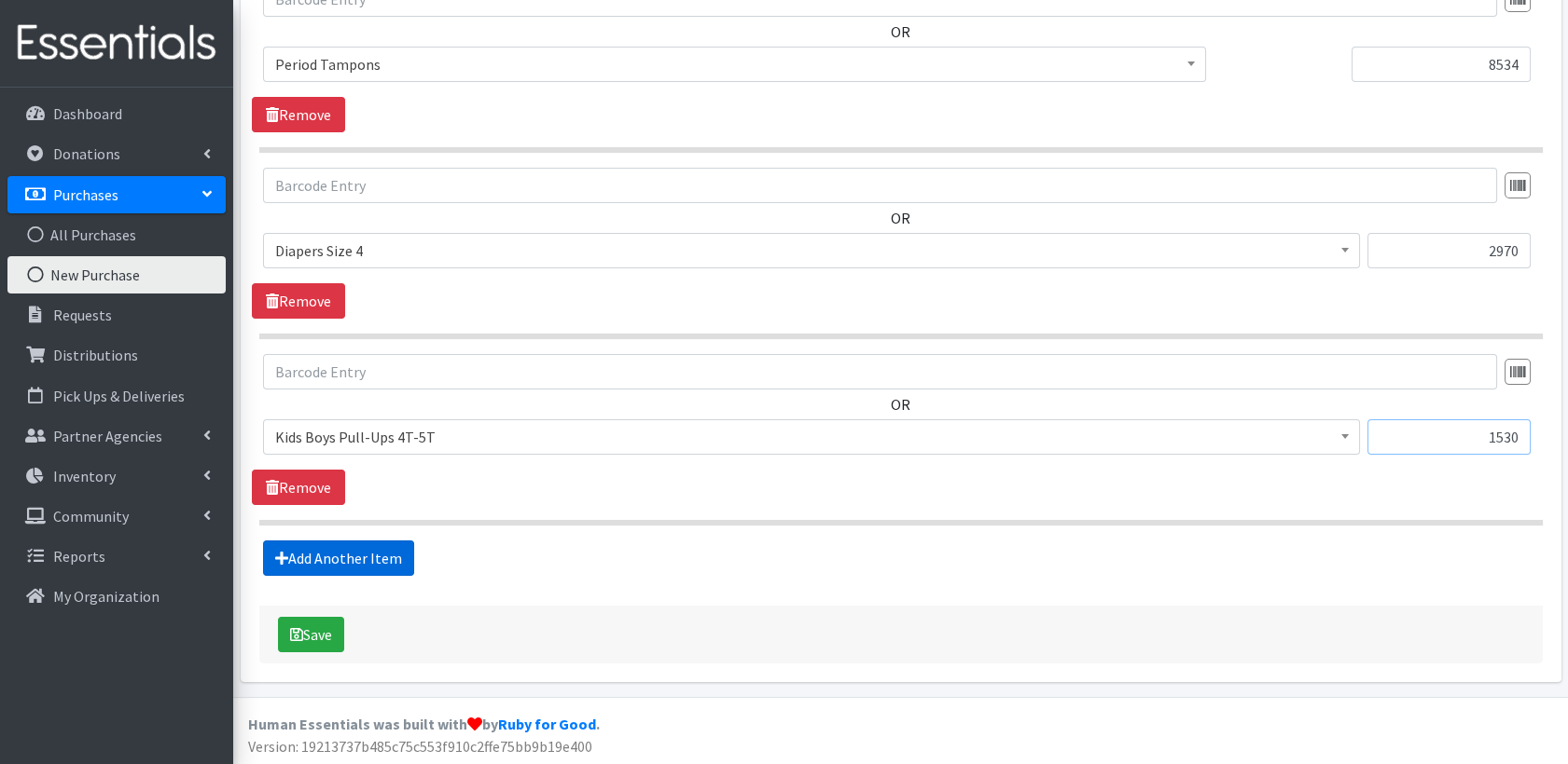
type input "1530"
click at [312, 553] on link "Add Another Item" at bounding box center [338, 558] width 151 height 36
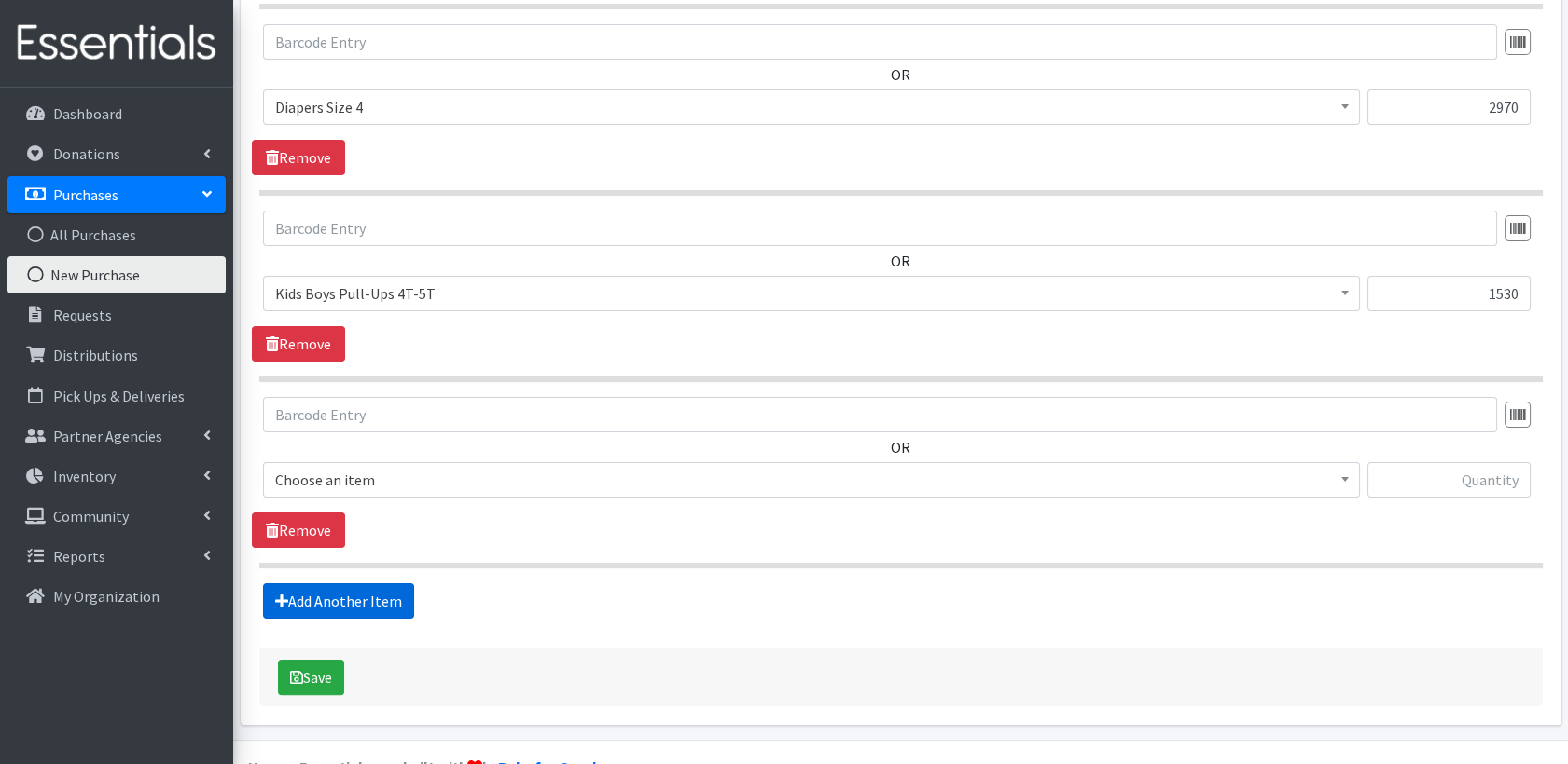
scroll to position [1130, 0]
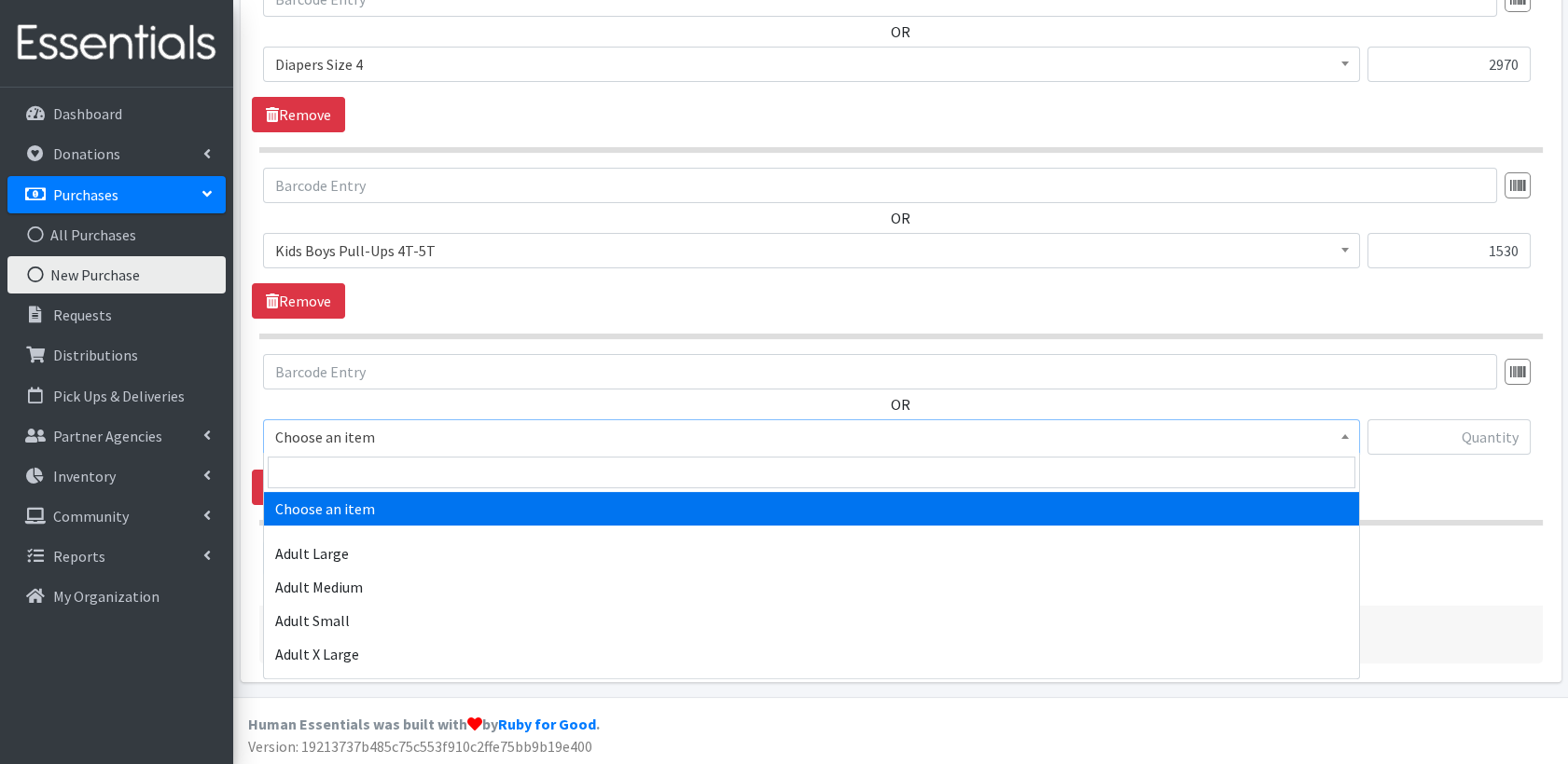
click at [425, 438] on span "Choose an item" at bounding box center [811, 438] width 1072 height 26
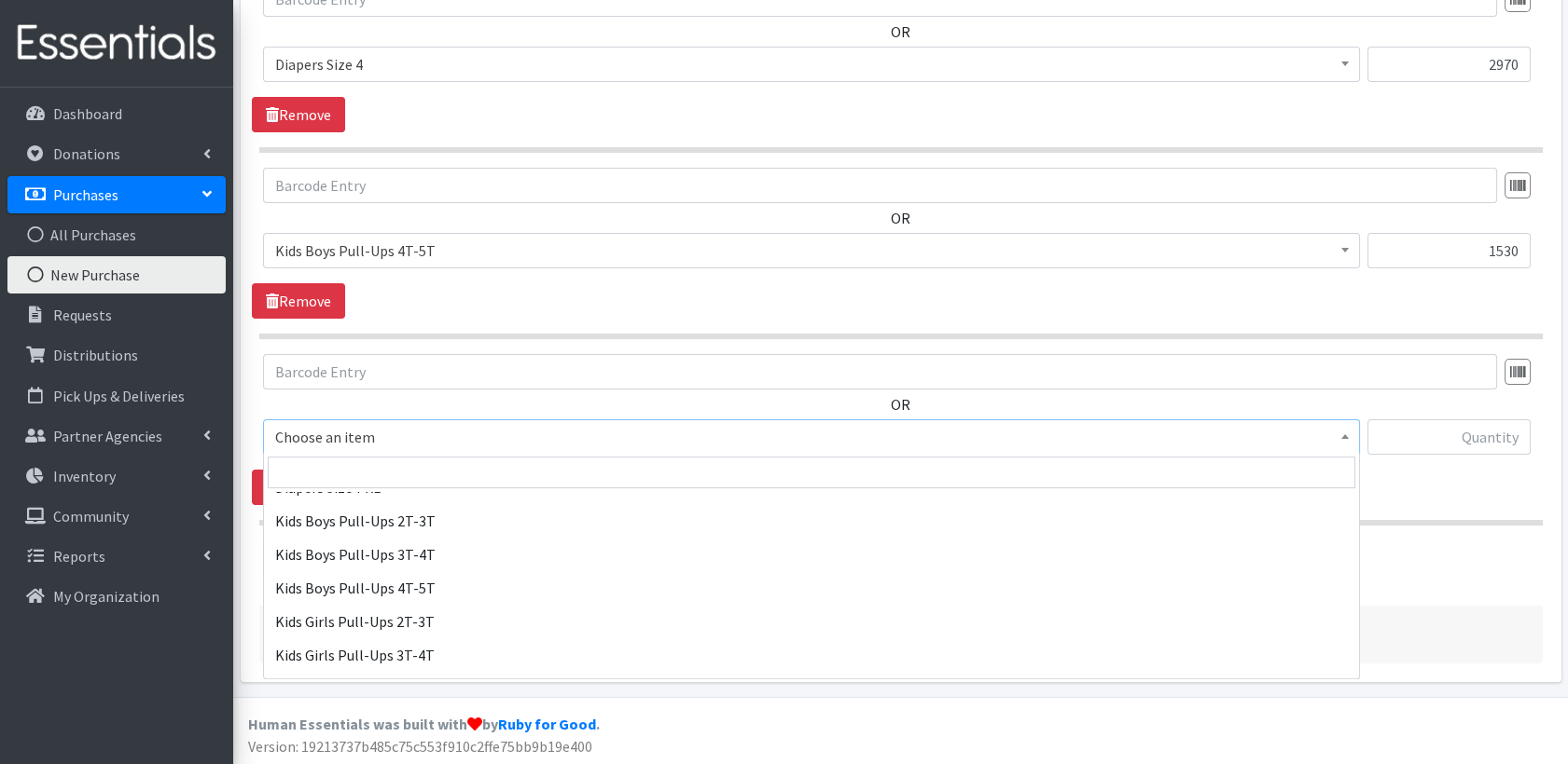
scroll to position [570, 0]
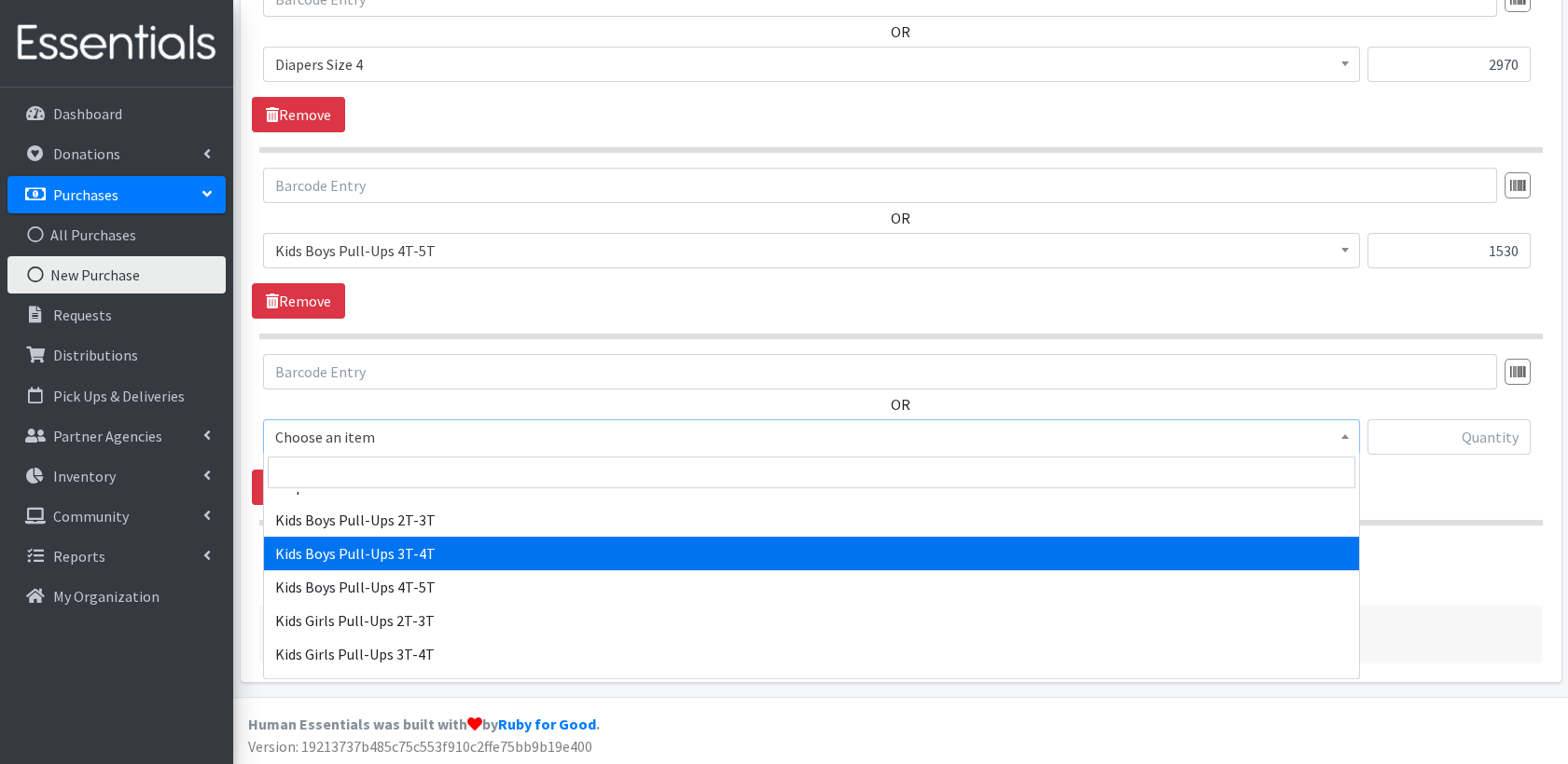
select select "2927"
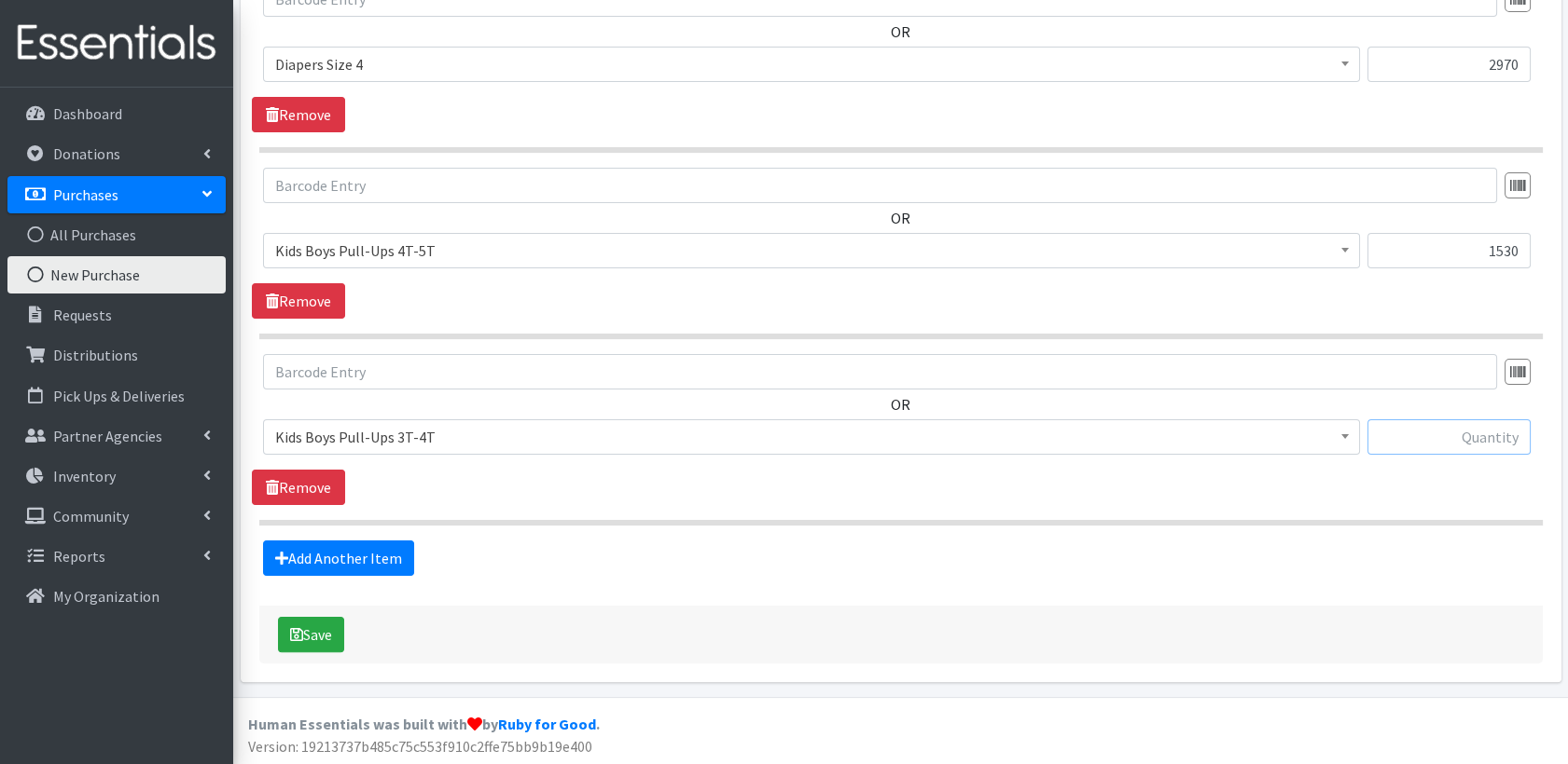
click at [1380, 430] on input "text" at bounding box center [1448, 438] width 163 height 36
type input "1740"
click at [372, 553] on link "Add Another Item" at bounding box center [338, 558] width 151 height 36
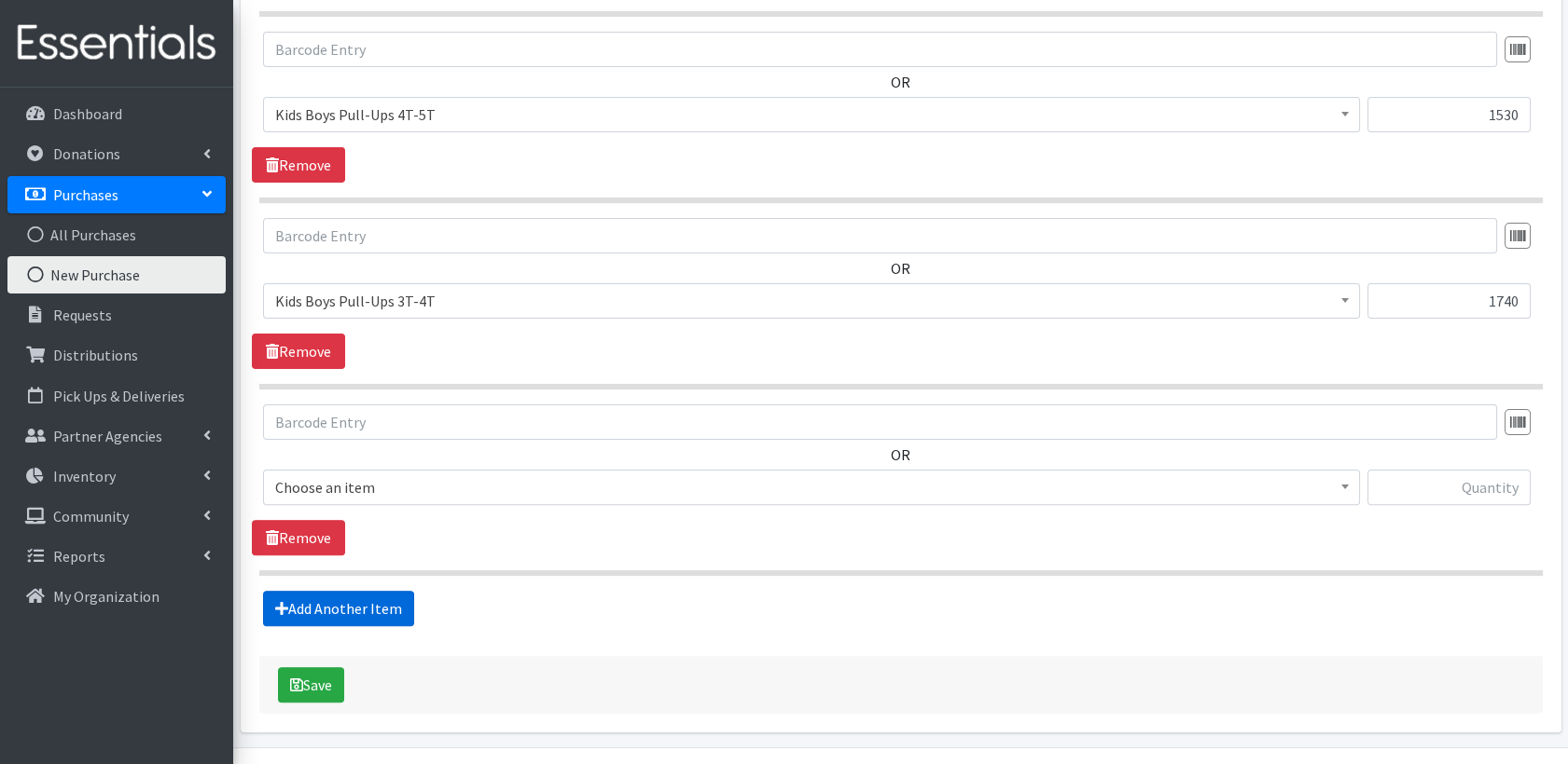
scroll to position [1316, 0]
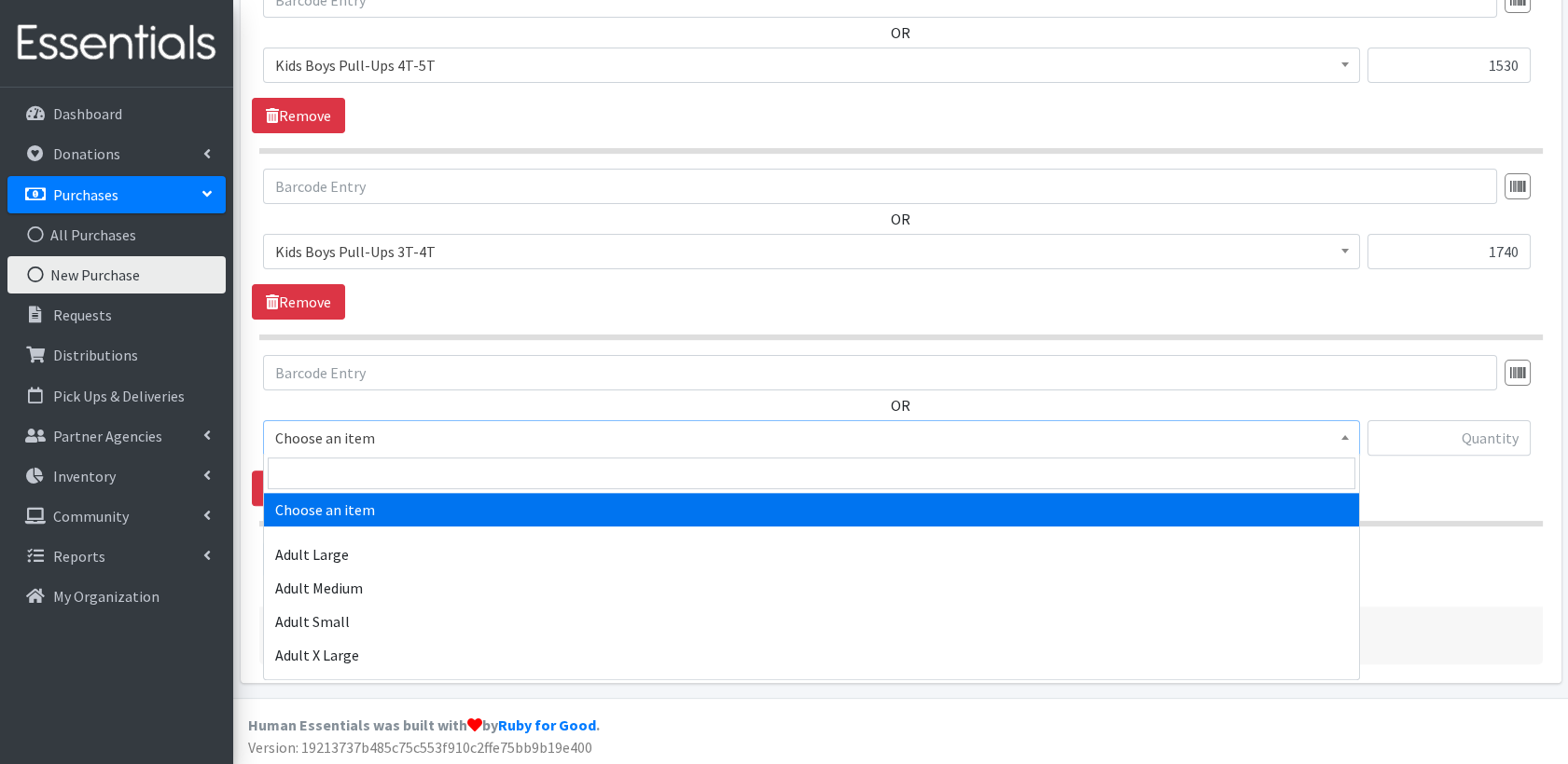
click at [486, 447] on span "Choose an item" at bounding box center [811, 439] width 1072 height 26
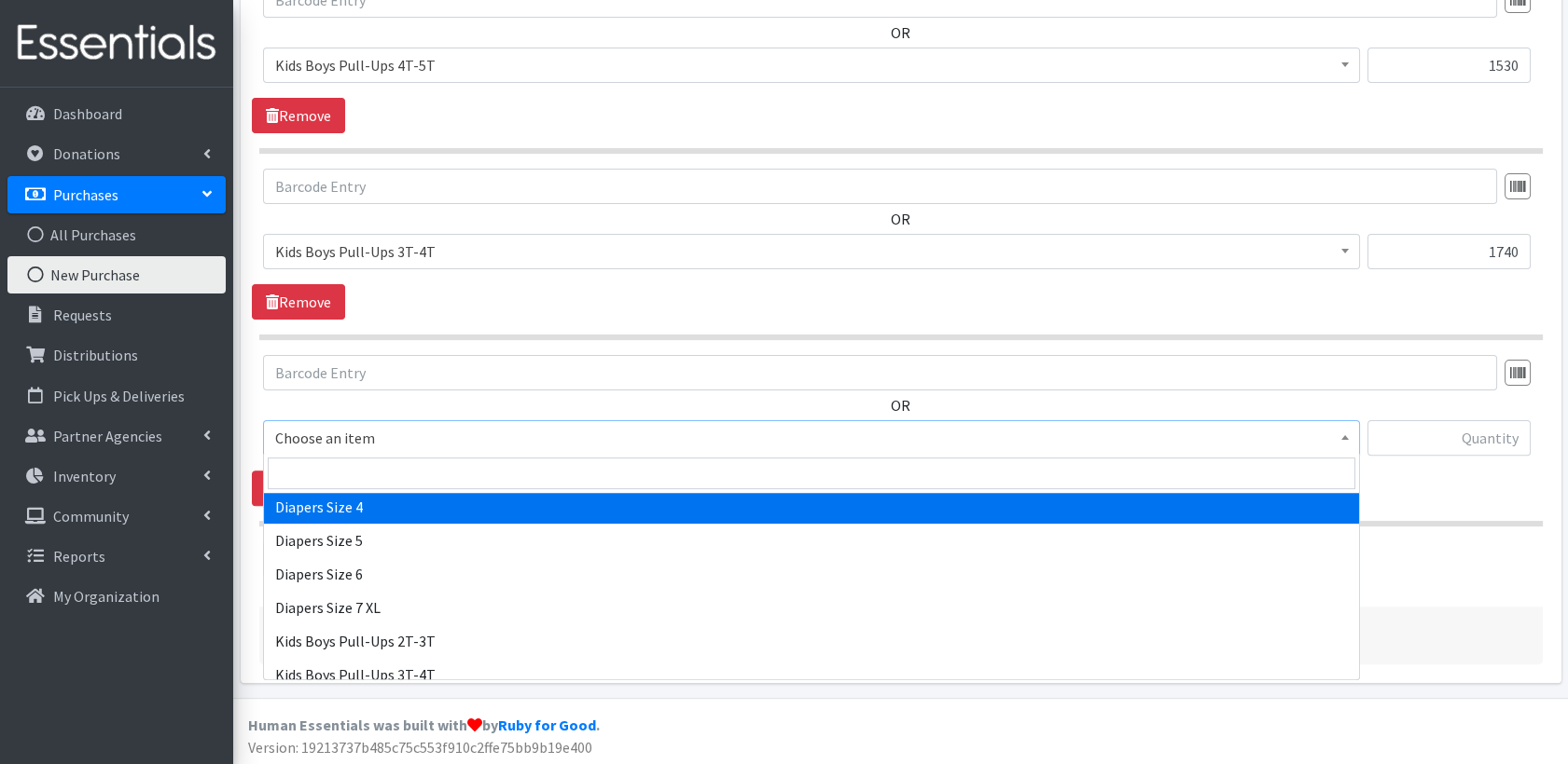
scroll to position [451, 0]
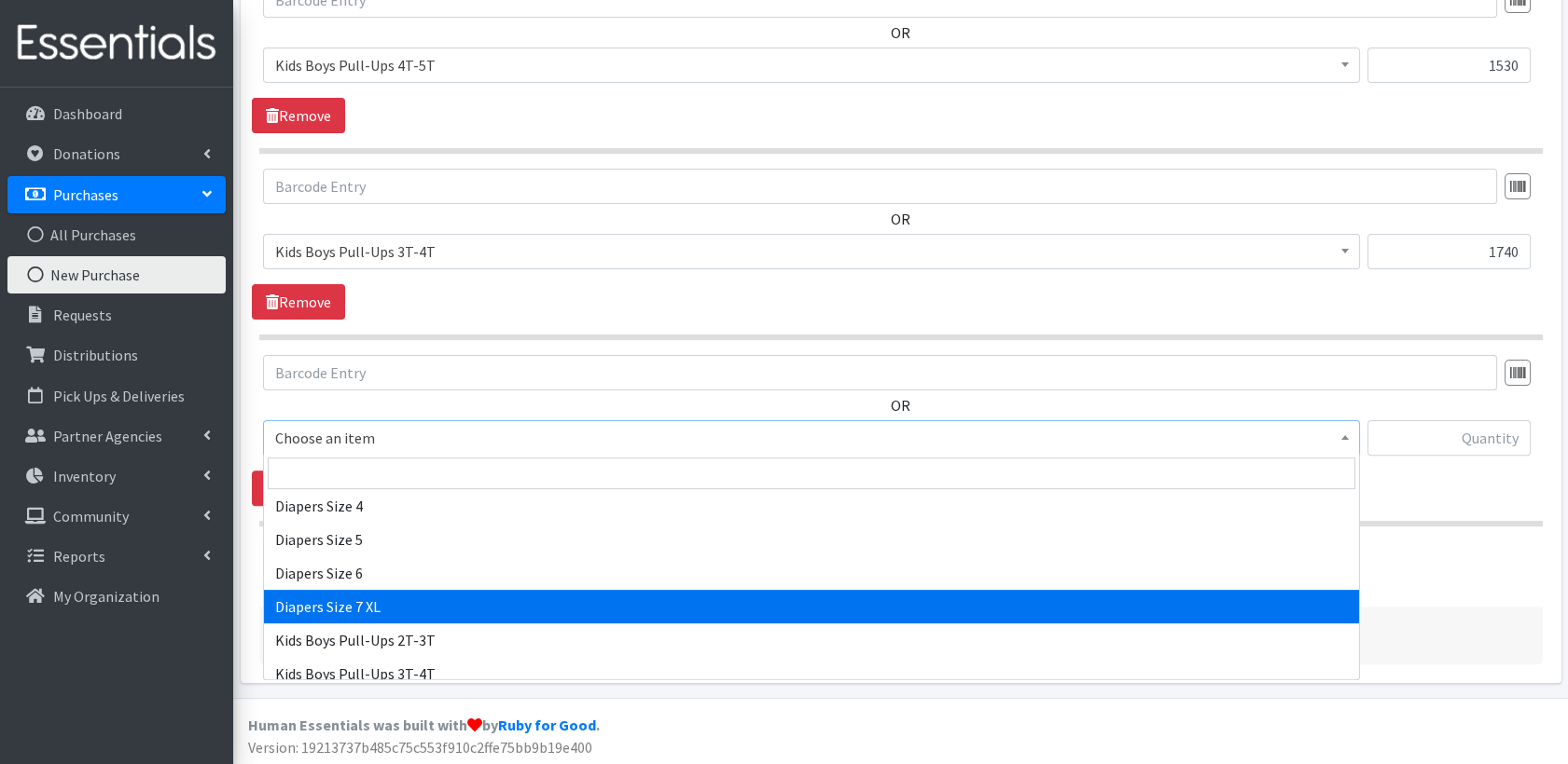
select select "4739"
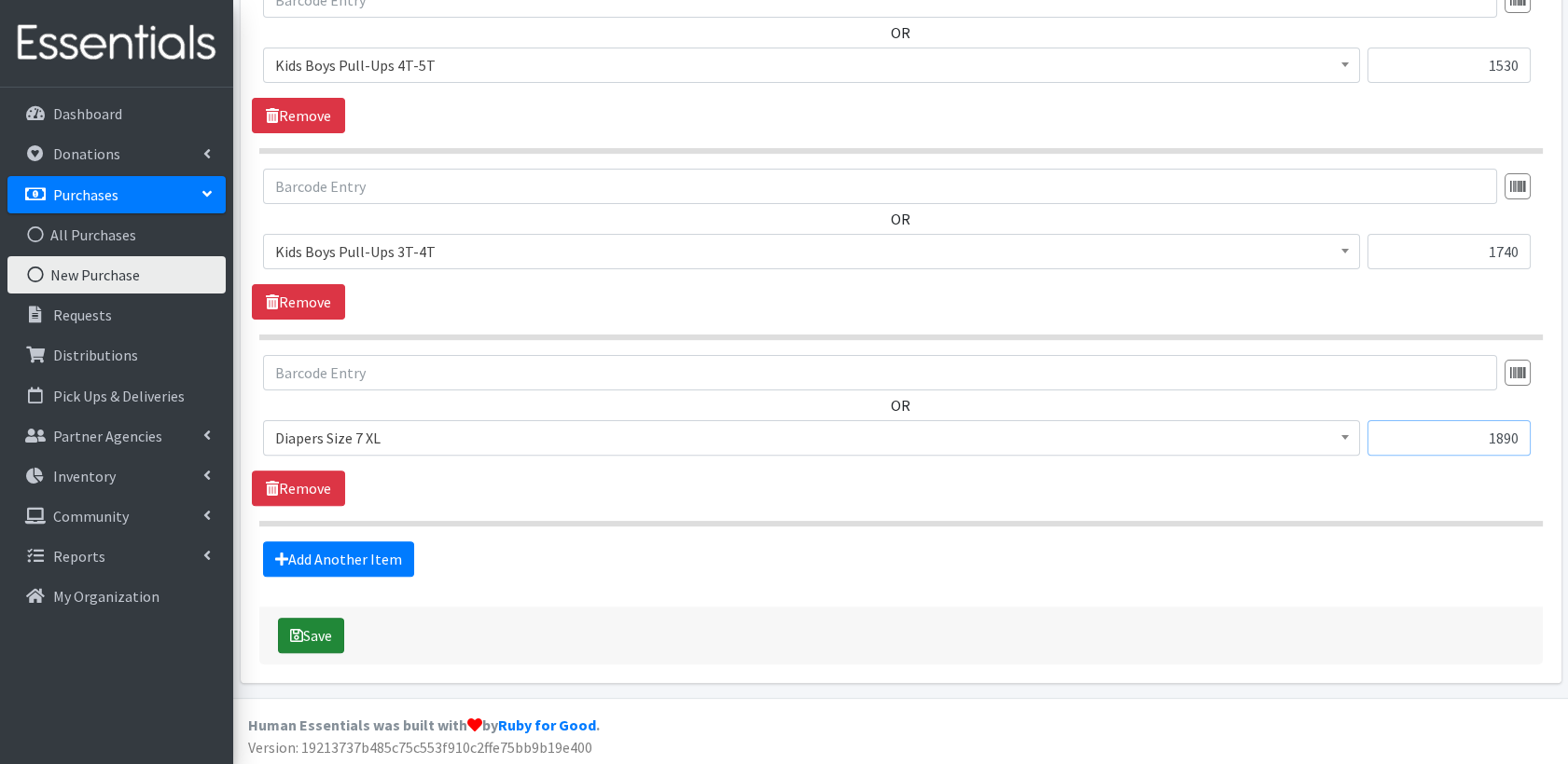
type input "1890"
click at [292, 628] on icon "submit" at bounding box center [297, 636] width 13 height 15
